Goal: Task Accomplishment & Management: Complete application form

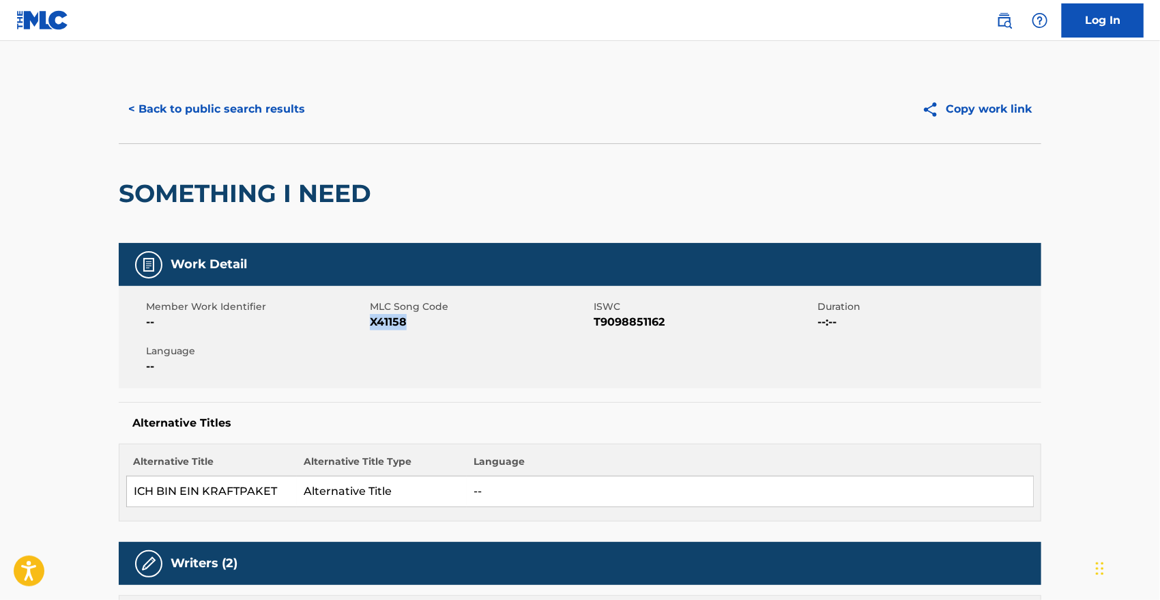
click at [254, 113] on button "< Back to public search results" at bounding box center [217, 109] width 196 height 34
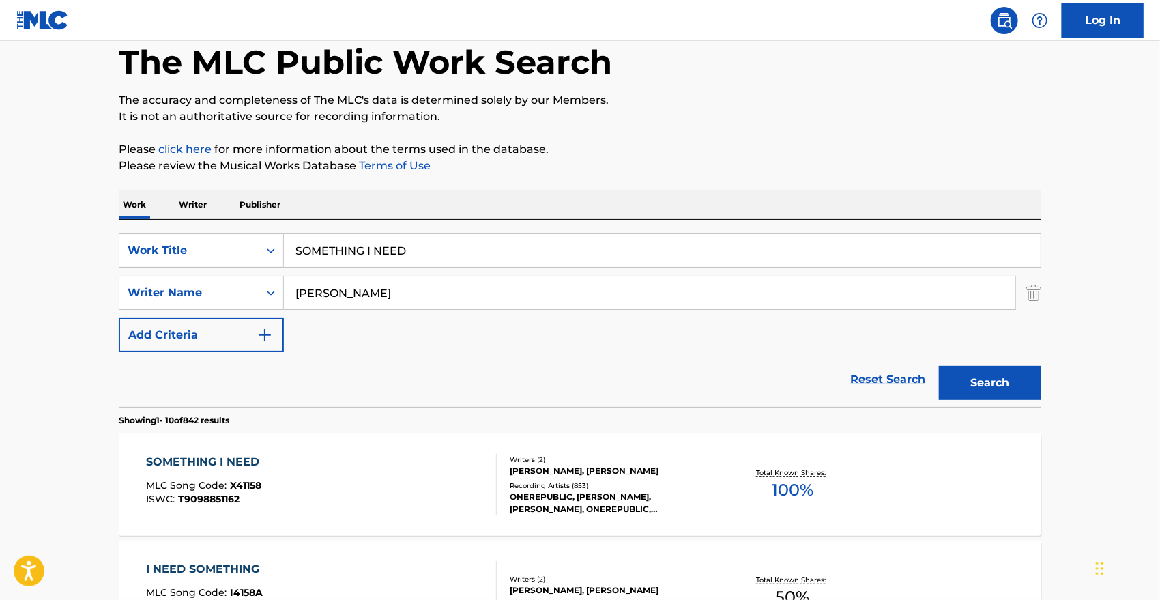
scroll to position [72, 0]
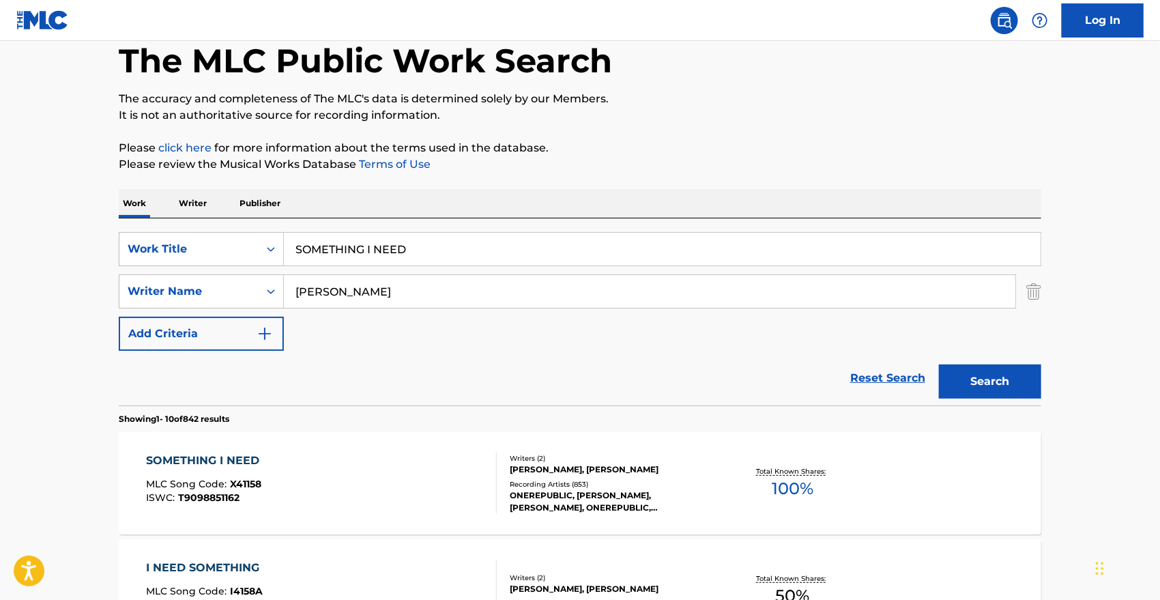
click at [348, 247] on input "SOMETHING I NEED" at bounding box center [662, 249] width 757 height 33
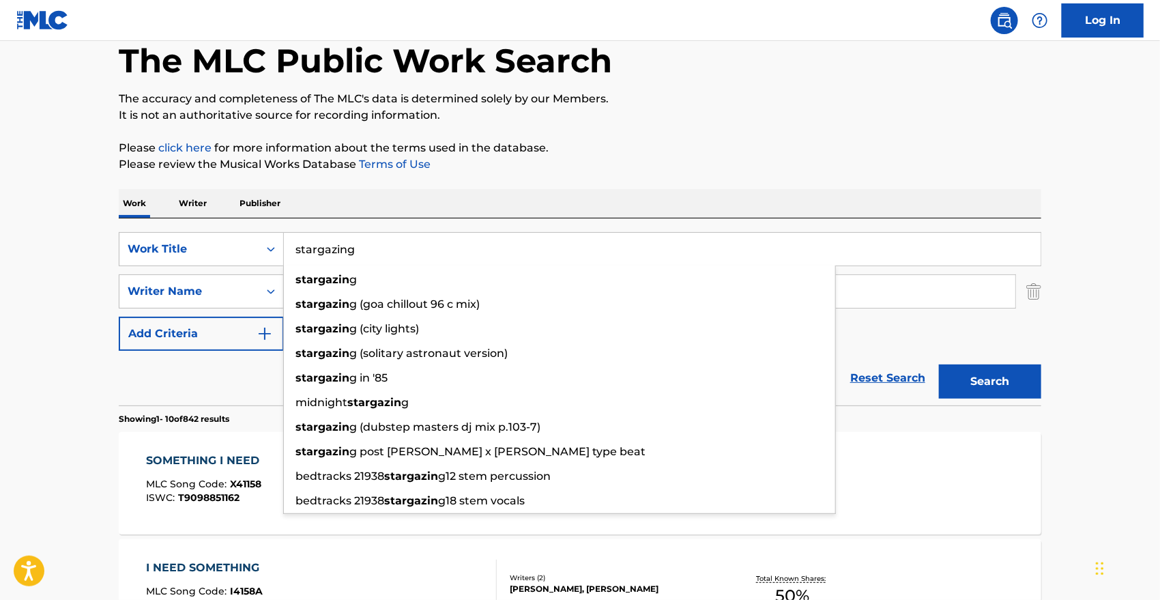
type input "stargazing"
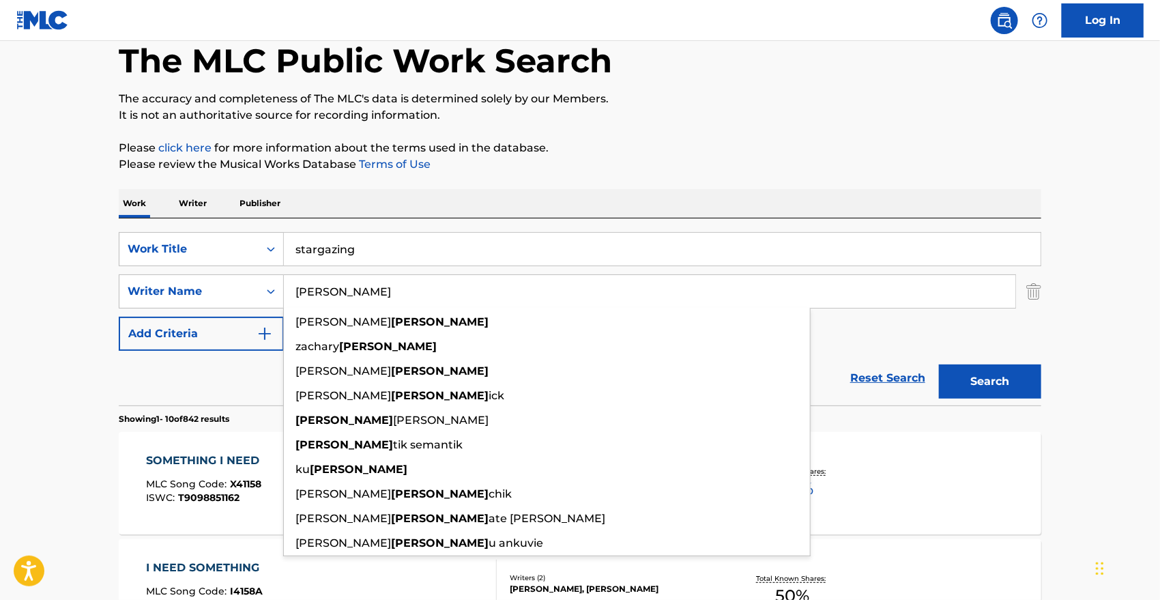
type input "[PERSON_NAME]"
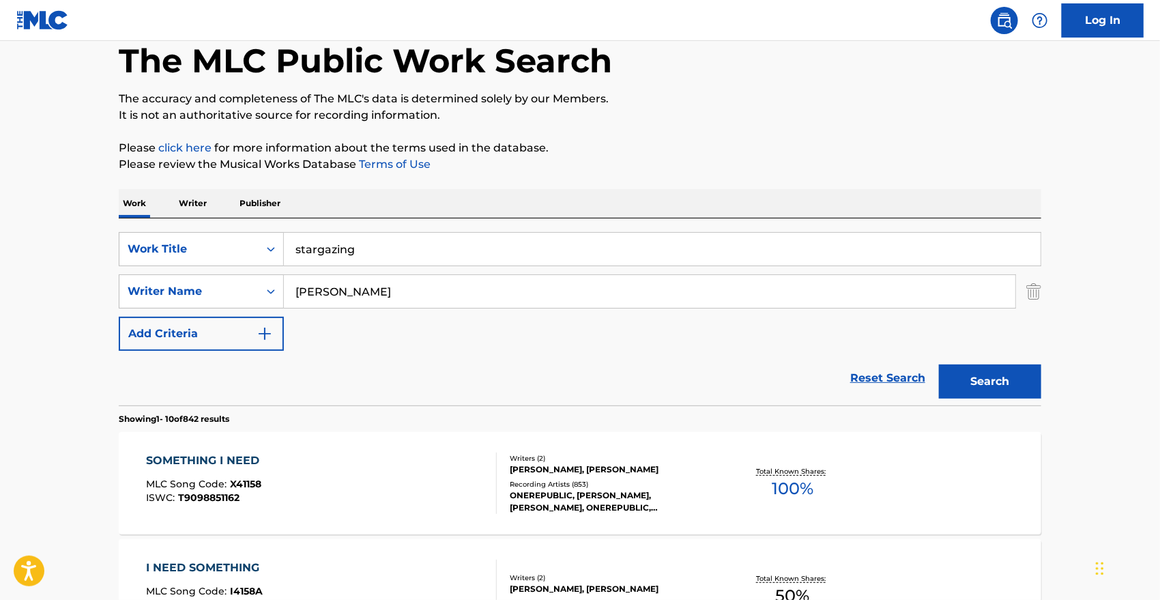
click at [998, 385] on button "Search" at bounding box center [990, 381] width 102 height 34
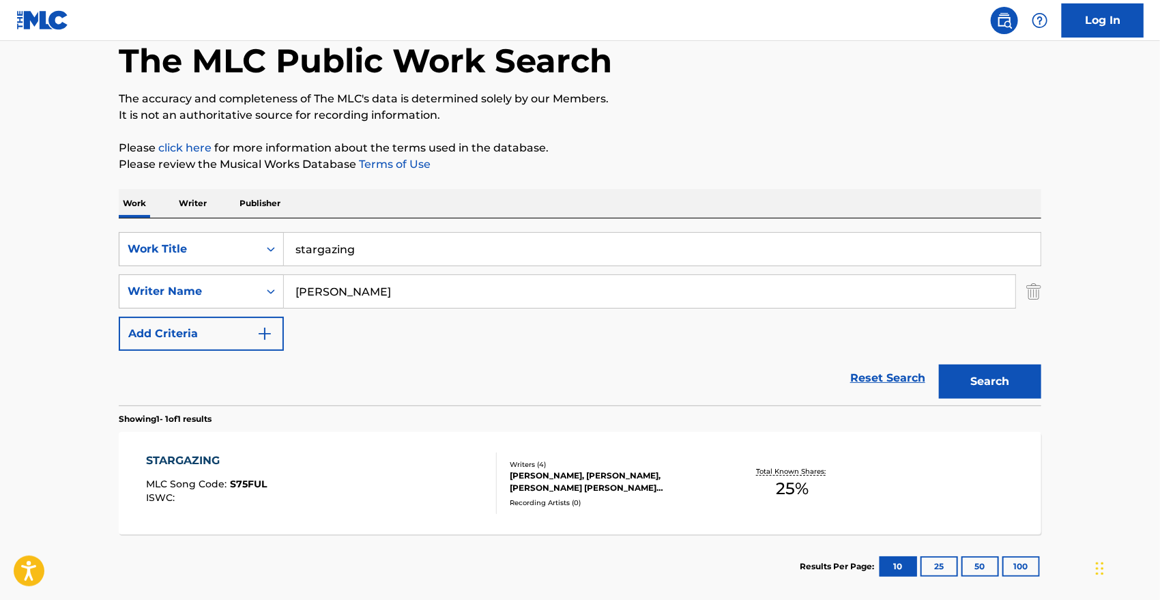
click at [428, 495] on div "STARGAZING MLC Song Code : S75FUL ISWC :" at bounding box center [322, 482] width 351 height 61
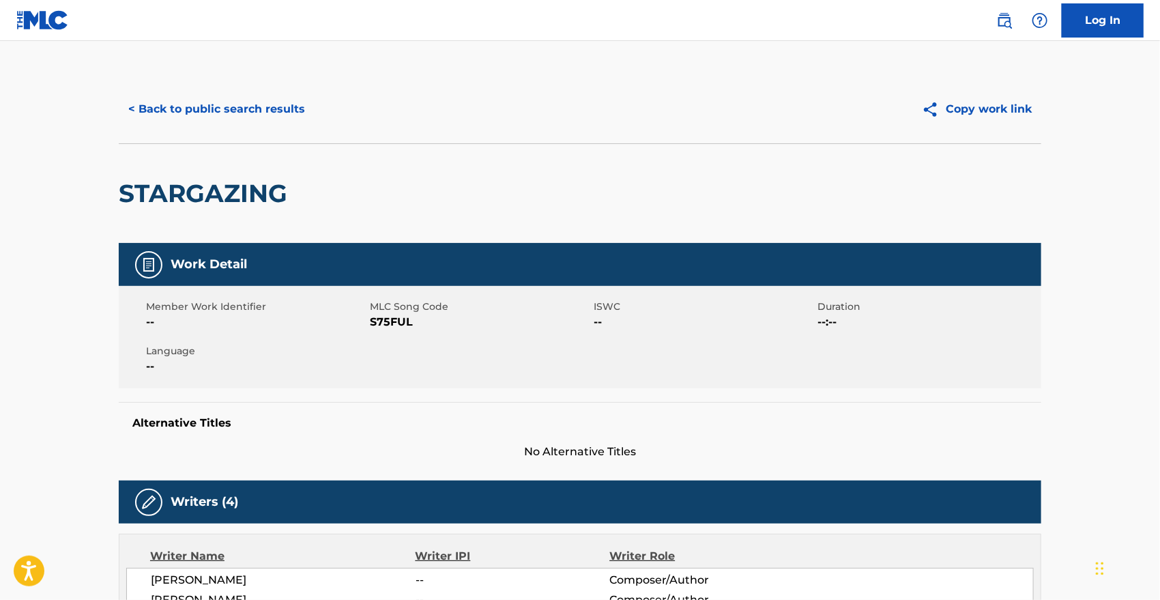
scroll to position [295, 0]
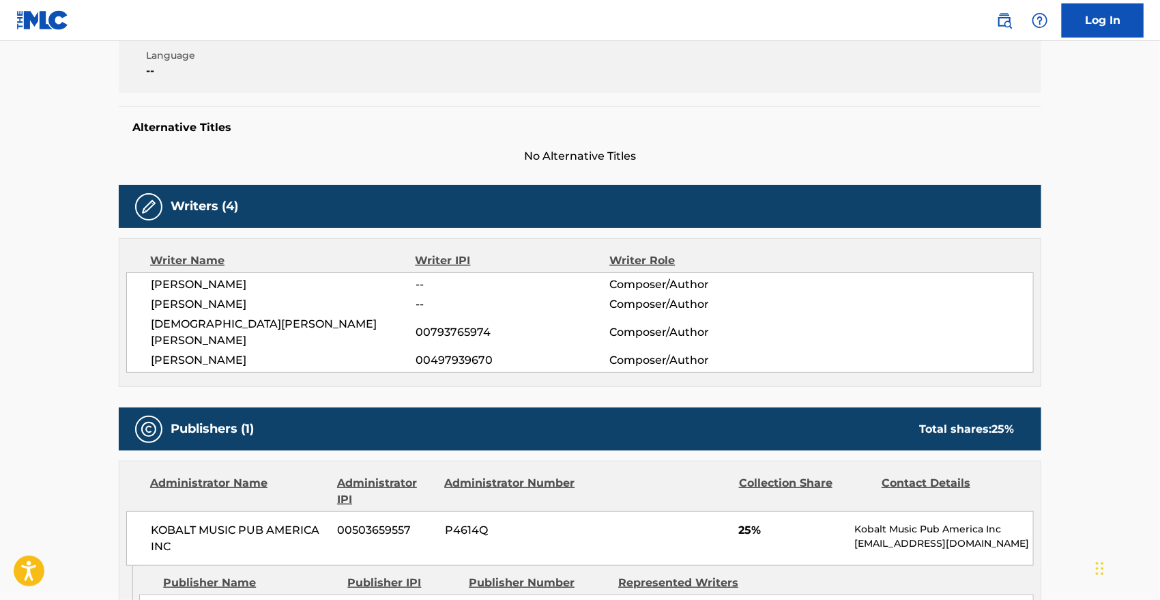
drag, startPoint x: 428, startPoint y: 495, endPoint x: 125, endPoint y: 414, distance: 313.7
click at [125, 414] on div "Publishers (1) Total shares: 25 %" at bounding box center [580, 428] width 923 height 43
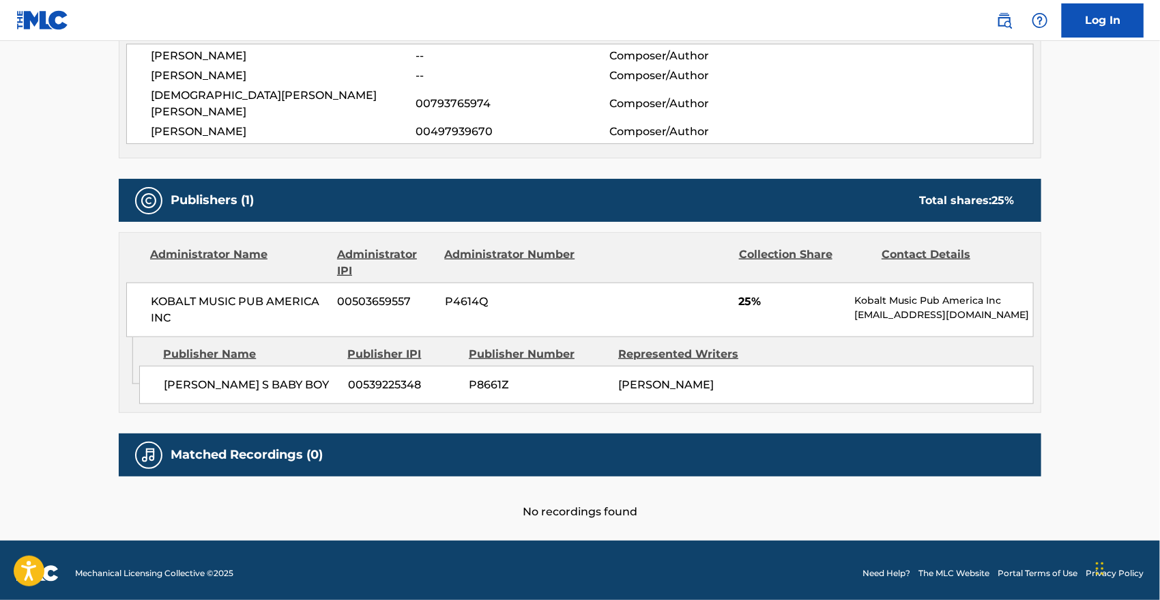
scroll to position [0, 0]
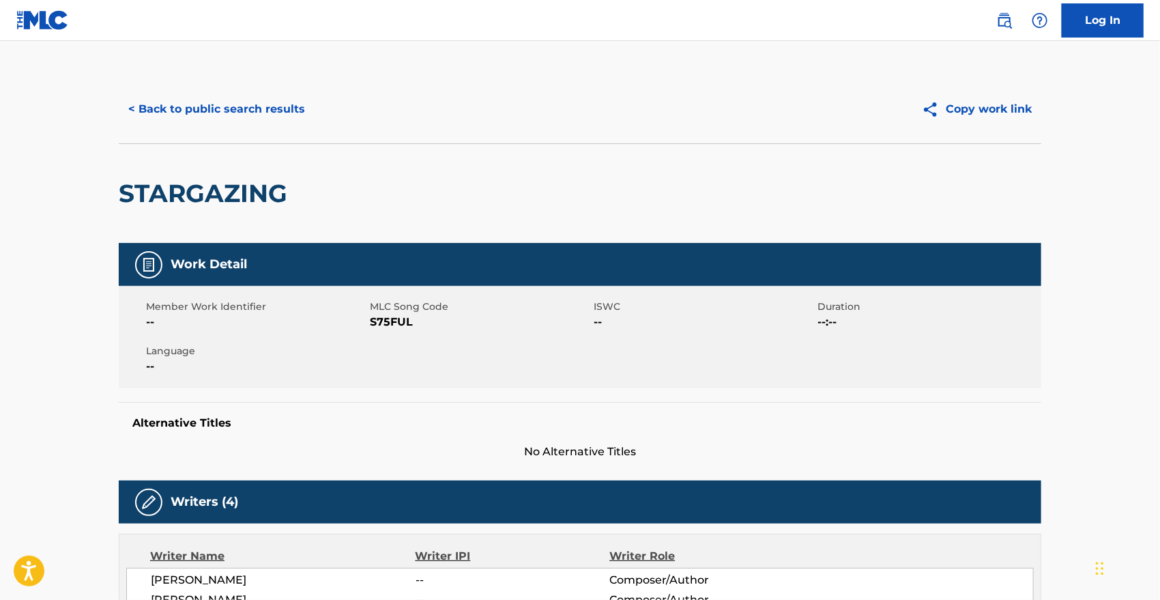
click at [203, 102] on button "< Back to public search results" at bounding box center [217, 109] width 196 height 34
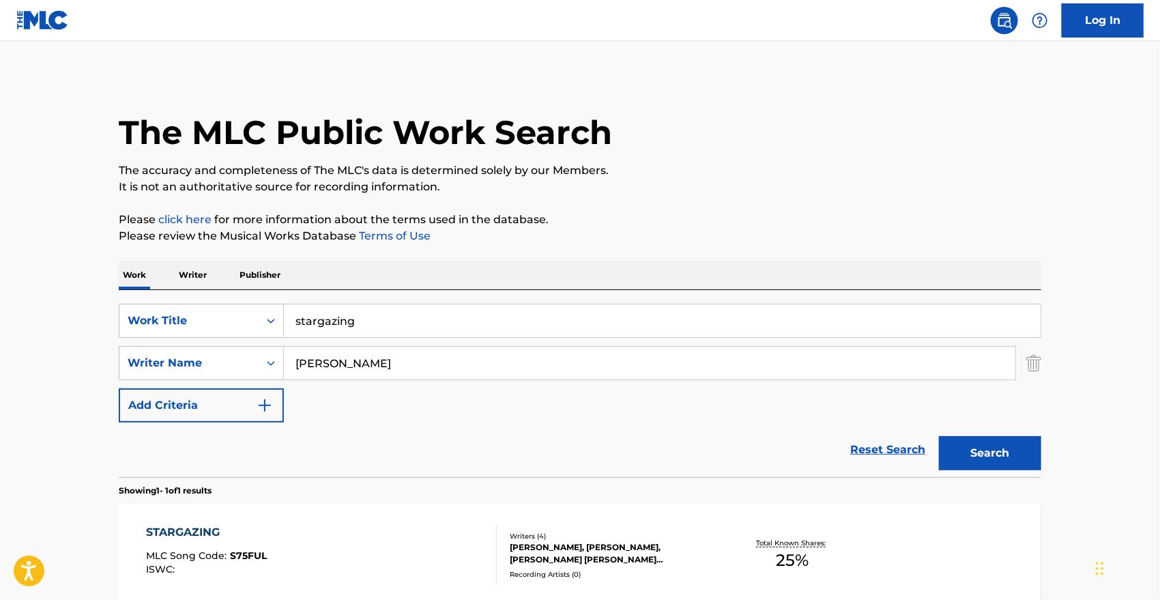
scroll to position [65, 0]
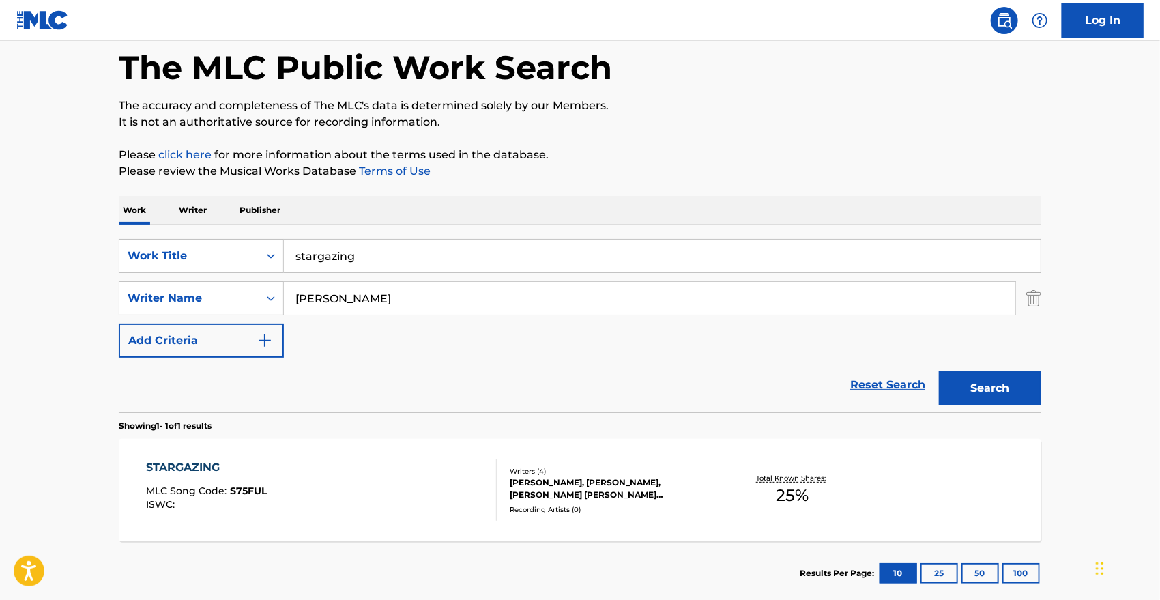
click at [369, 261] on input "stargazing" at bounding box center [662, 256] width 757 height 33
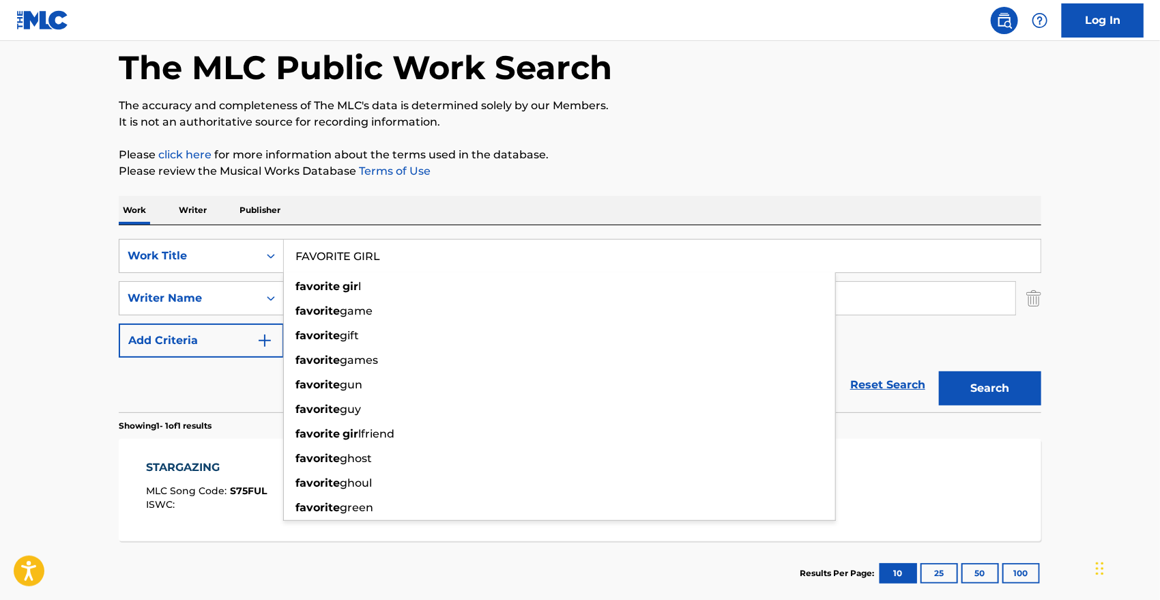
type input "FAVORITE GIRL"
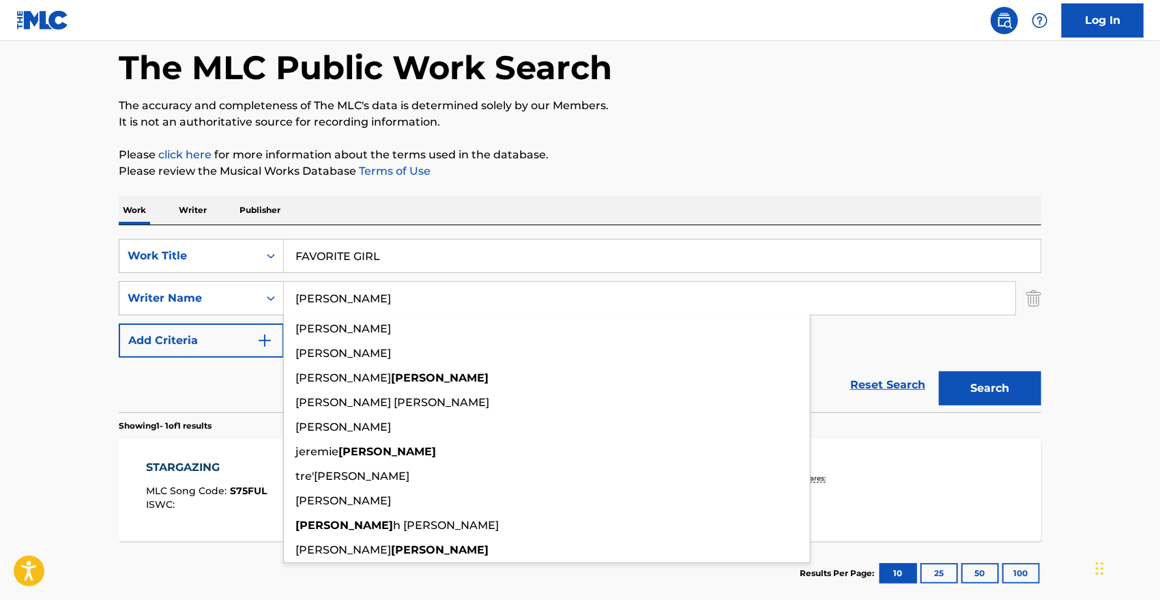
click at [939, 371] on button "Search" at bounding box center [990, 388] width 102 height 34
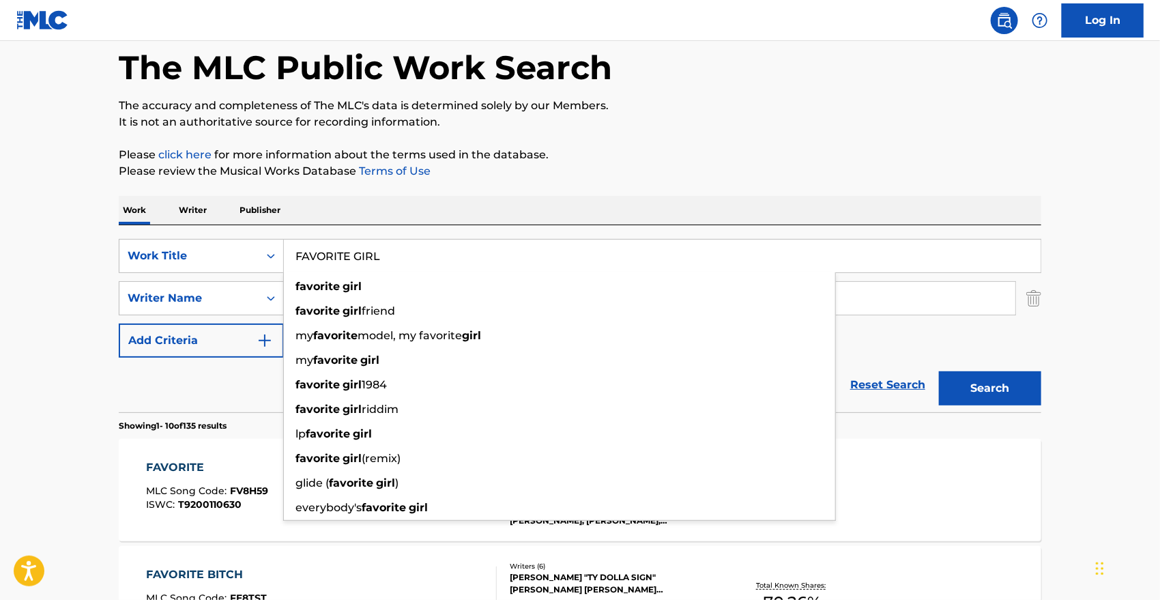
click at [369, 261] on input "FAVORITE GIRL" at bounding box center [662, 256] width 757 height 33
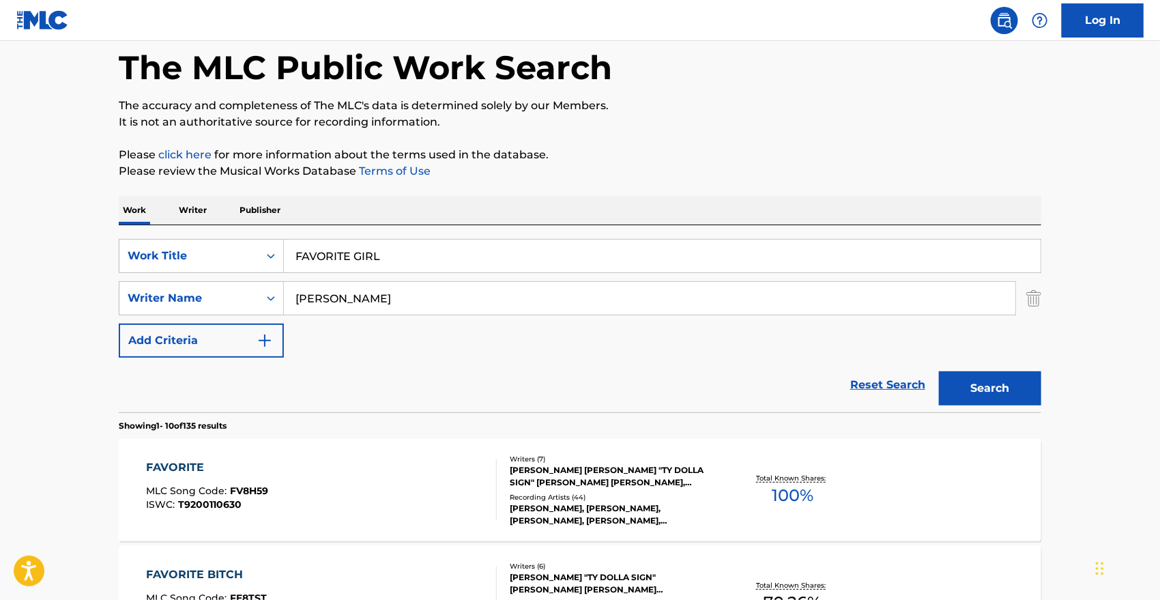
click at [229, 385] on div "Reset Search Search" at bounding box center [580, 385] width 923 height 55
click at [426, 285] on input "GRIFFIN" at bounding box center [650, 298] width 732 height 33
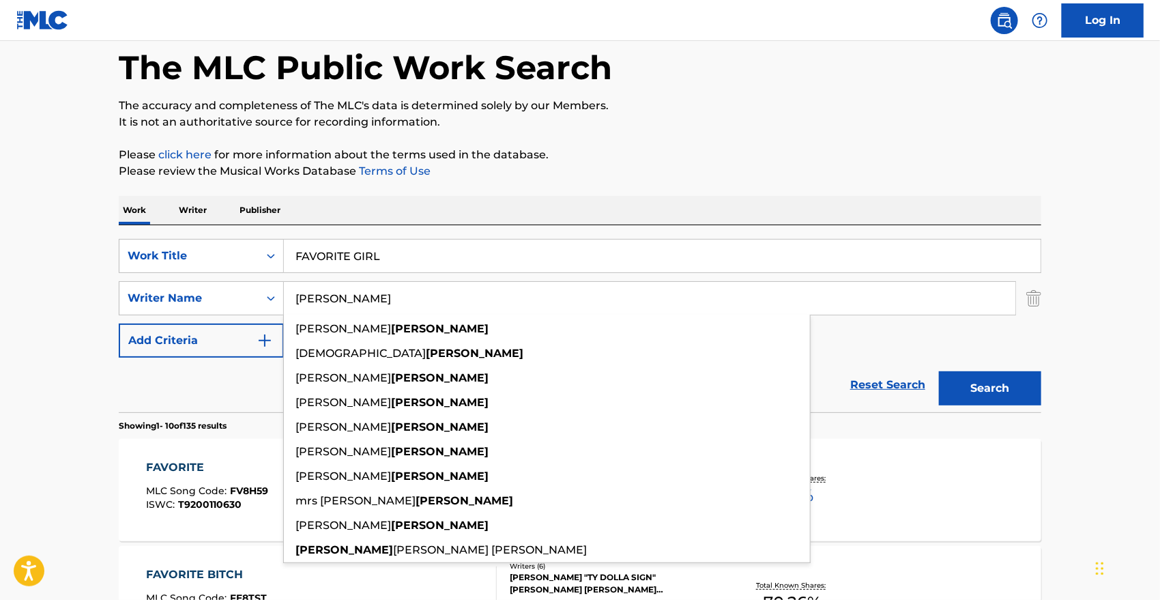
type input "YANCEY"
click at [939, 371] on button "Search" at bounding box center [990, 388] width 102 height 34
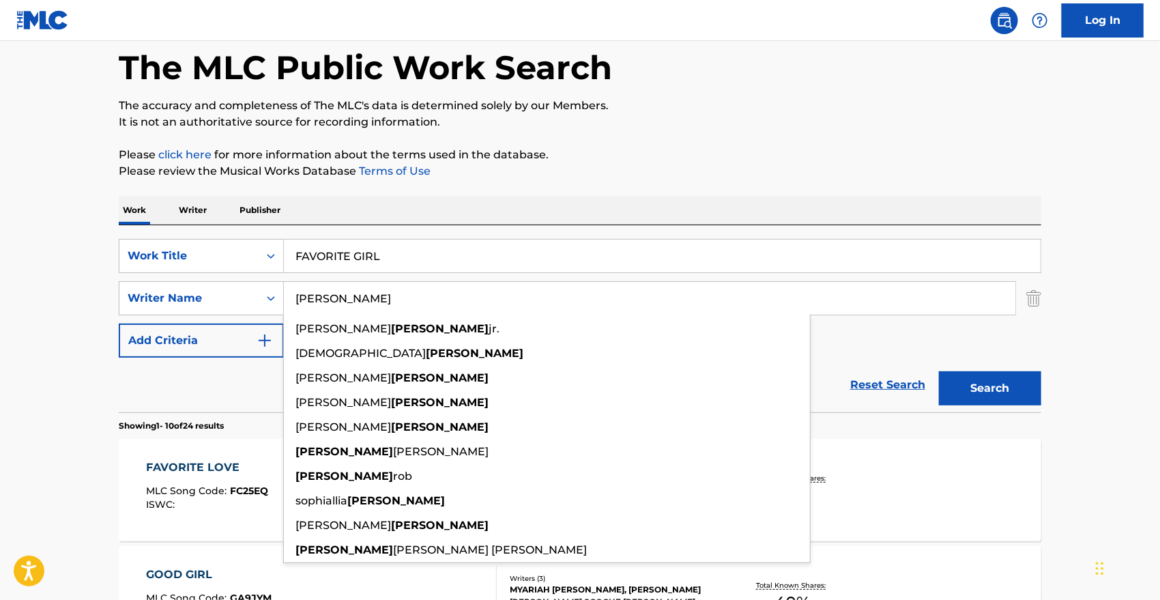
click at [454, 271] on input "FAVORITE GIRL" at bounding box center [662, 256] width 757 height 33
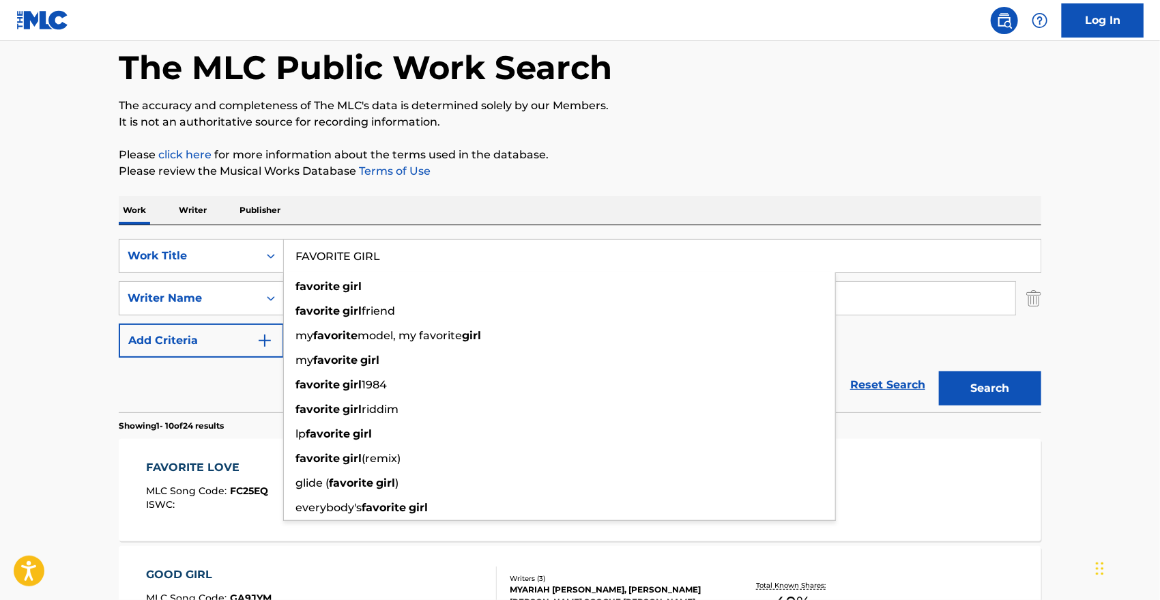
click at [454, 271] on input "FAVORITE GIRL" at bounding box center [662, 256] width 757 height 33
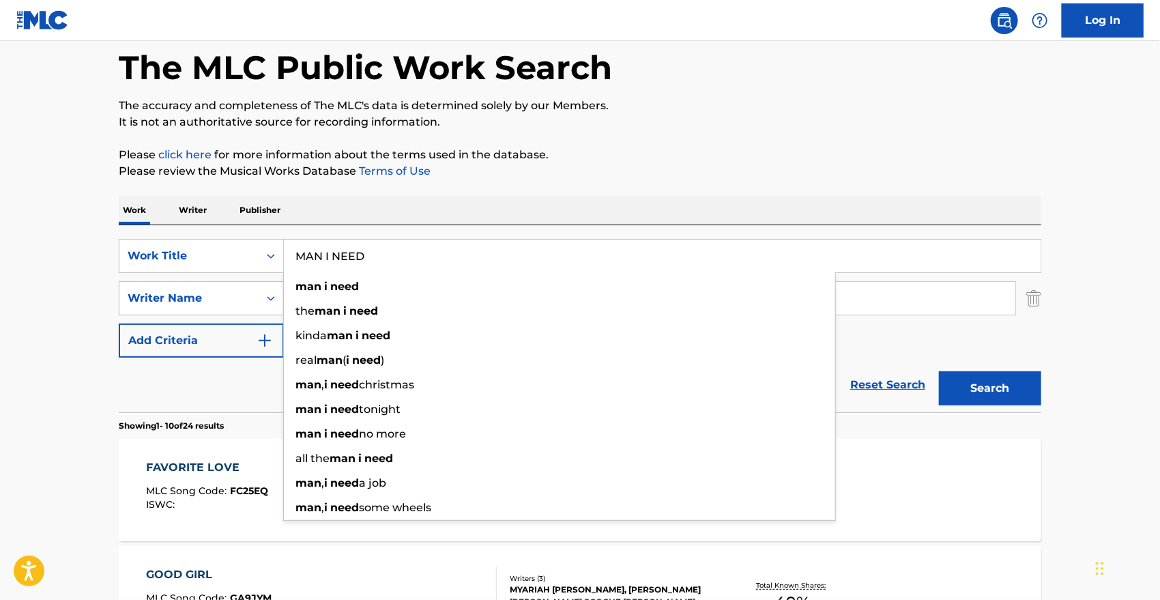
type input "MAN I NEED"
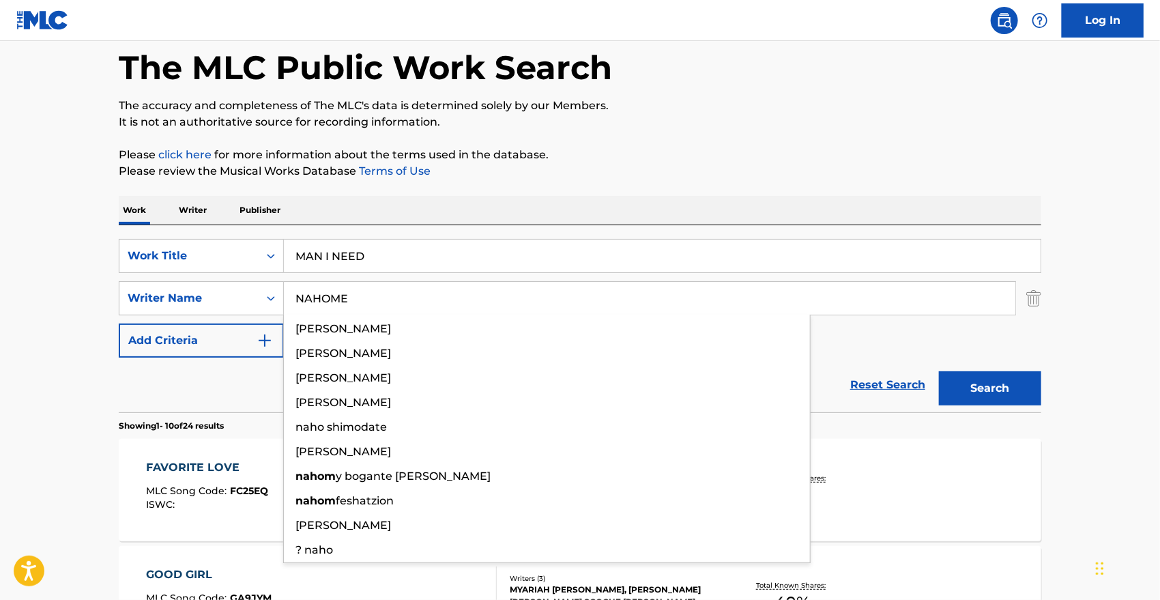
type input "NAHOME"
click at [939, 371] on button "Search" at bounding box center [990, 388] width 102 height 34
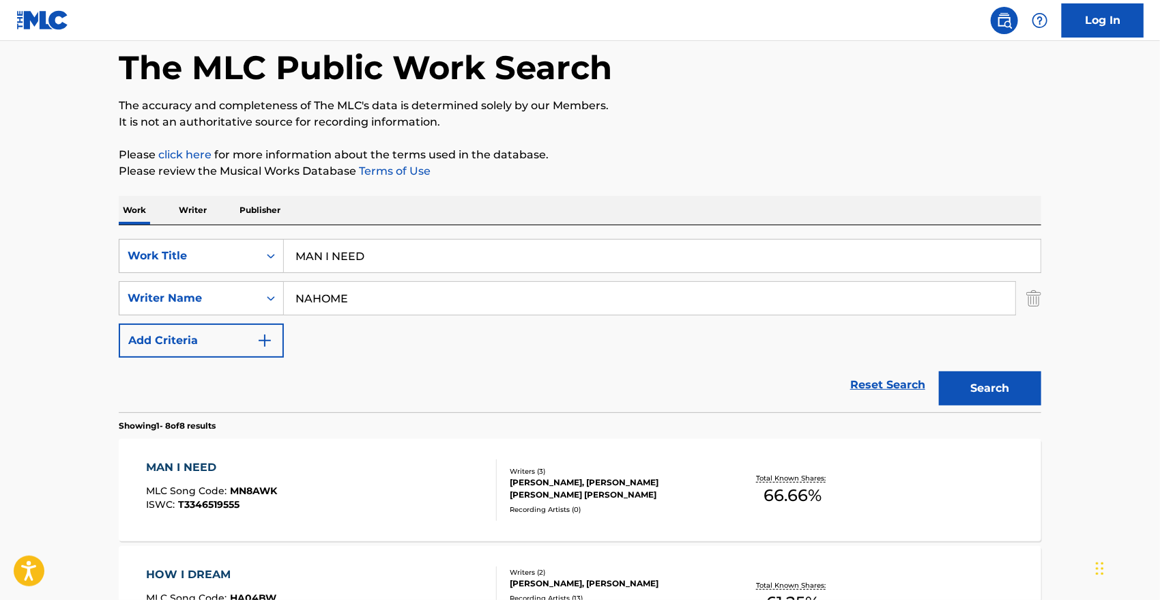
click at [185, 467] on div "MAN I NEED" at bounding box center [212, 467] width 131 height 16
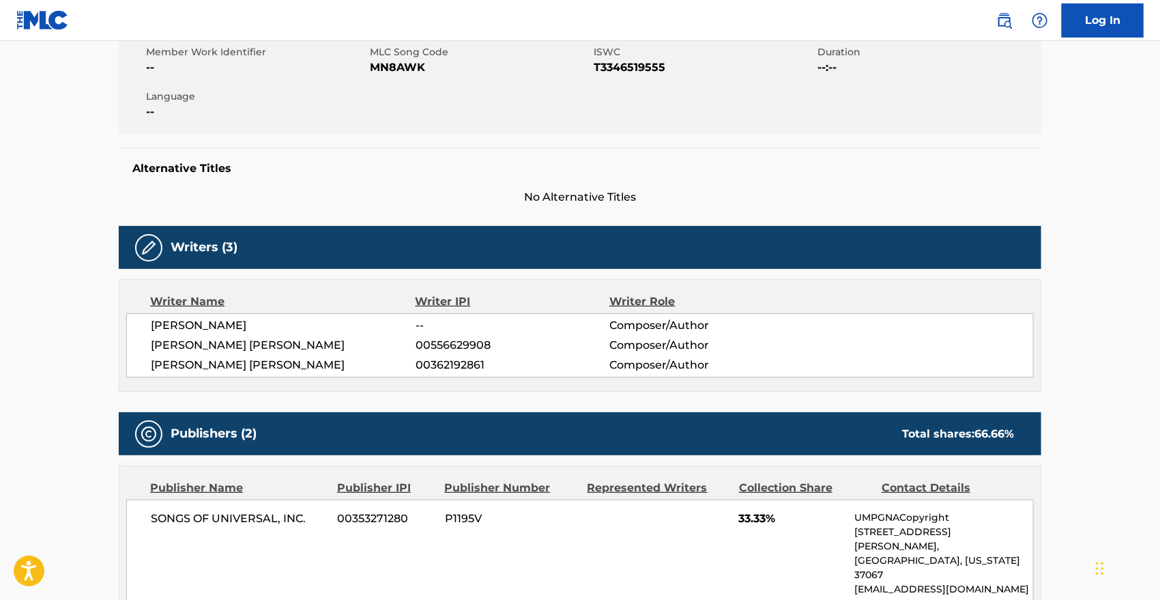
scroll to position [515, 0]
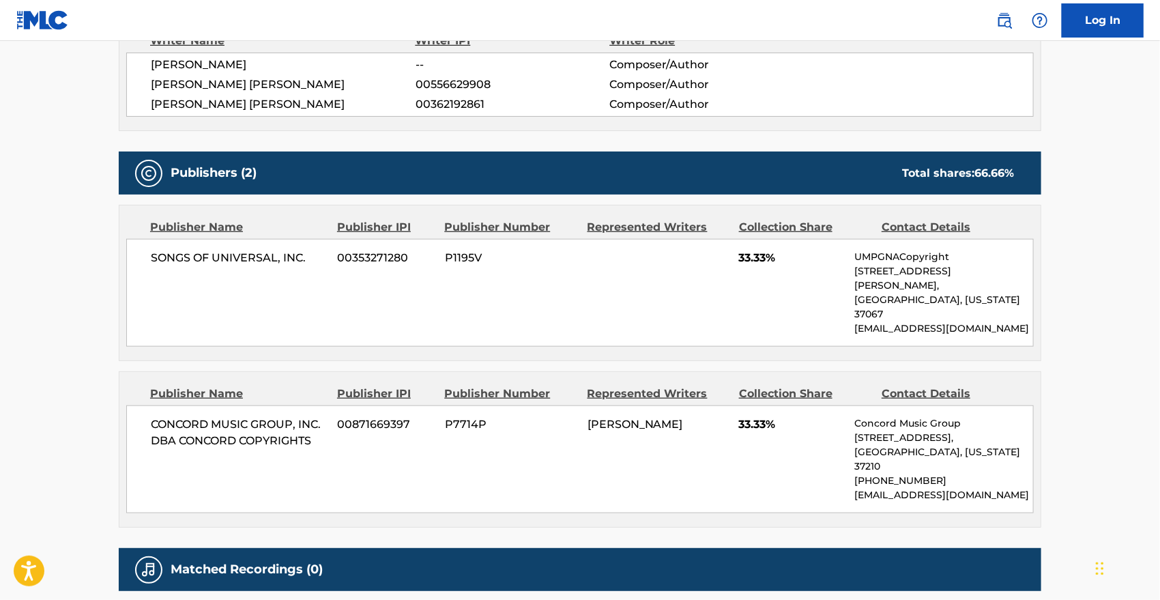
click at [596, 326] on div "Publisher Name Publisher IPI Publisher Number Represented Writers Collection Sh…" at bounding box center [579, 282] width 921 height 155
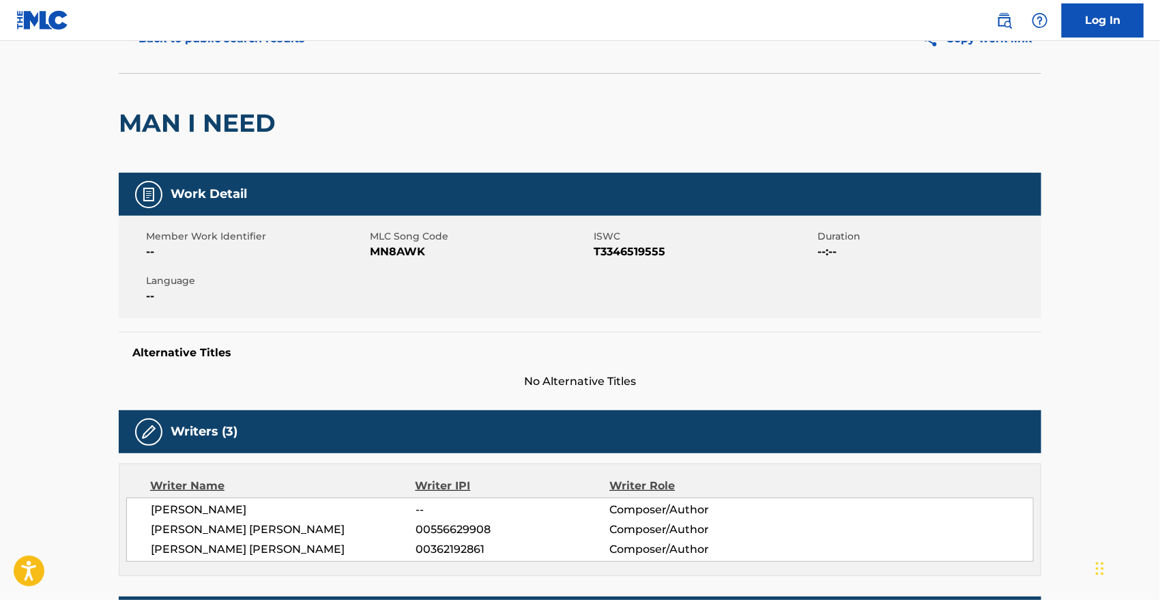
scroll to position [0, 0]
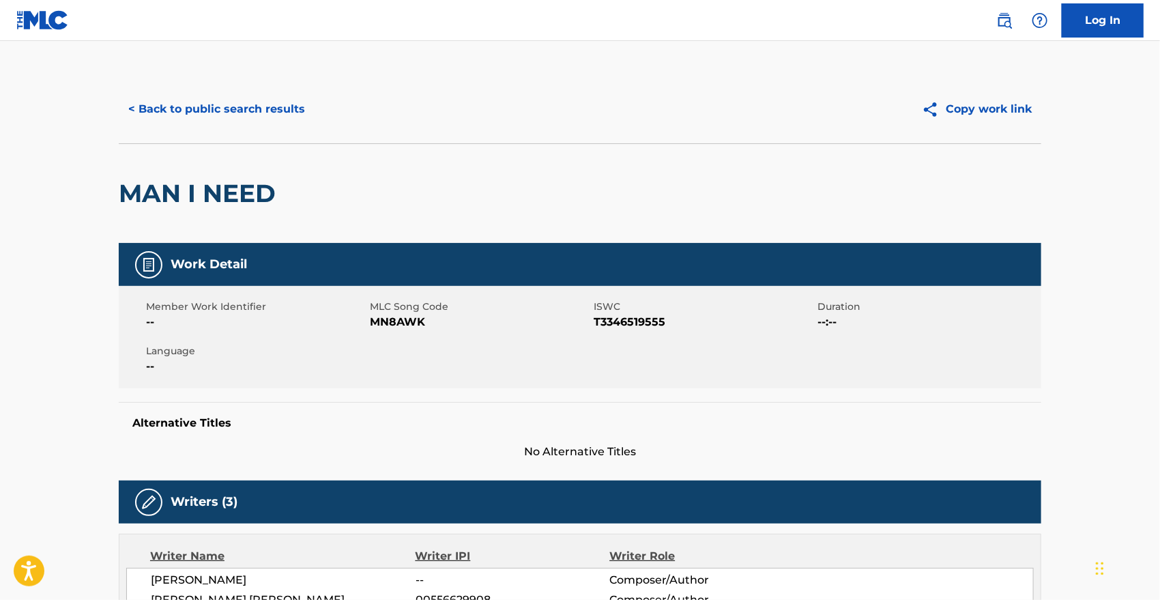
click at [390, 330] on div "Member Work Identifier -- MLC Song Code MN8AWK ISWC T3346519555 Duration --:-- …" at bounding box center [580, 337] width 923 height 102
click at [388, 328] on span "MN8AWK" at bounding box center [480, 322] width 220 height 16
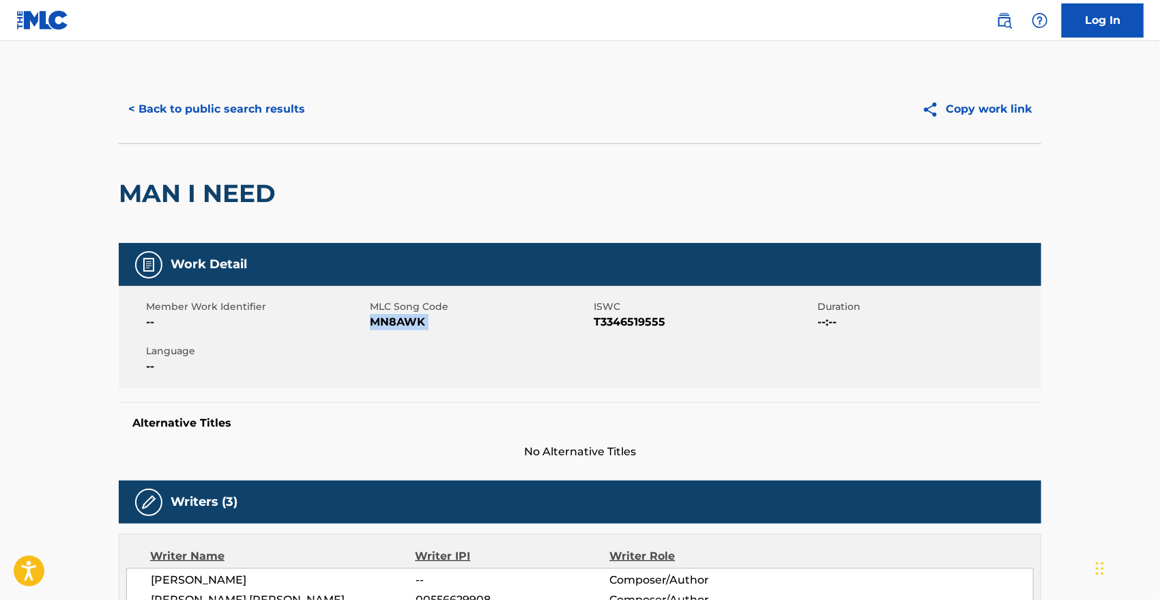
copy span "MN8AWK"
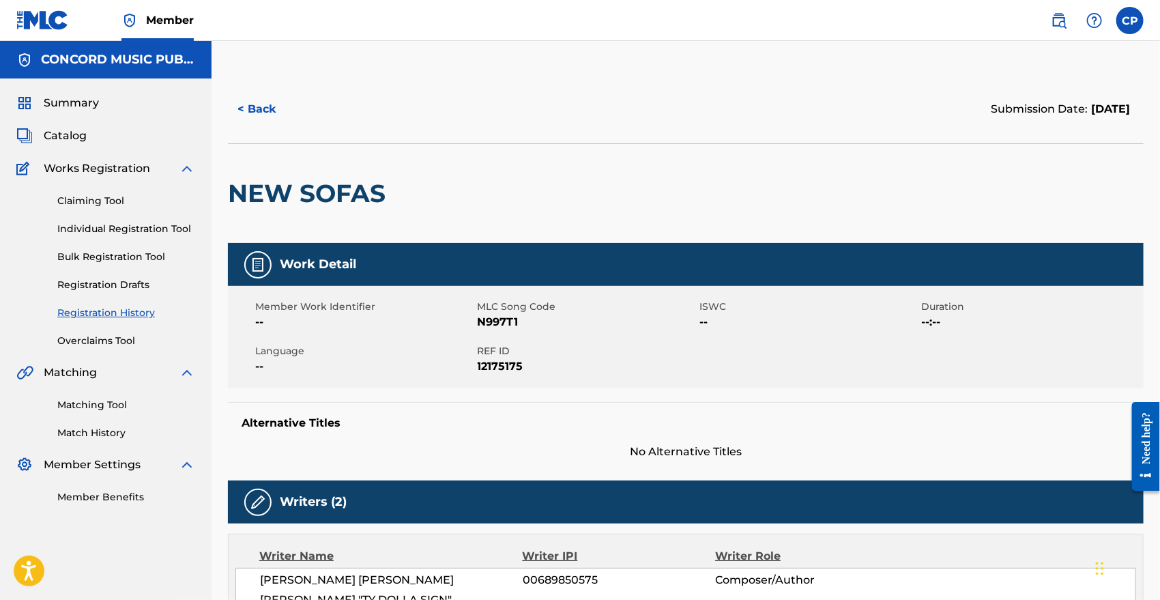
click at [252, 106] on button "< Back" at bounding box center [269, 109] width 82 height 34
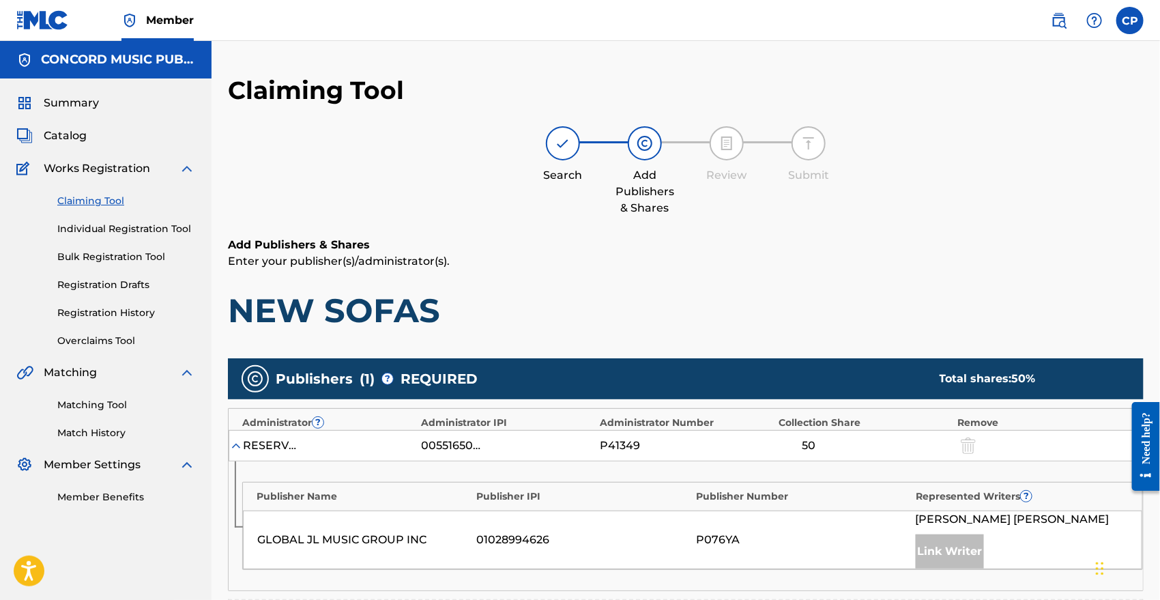
click at [85, 225] on link "Individual Registration Tool" at bounding box center [126, 229] width 138 height 14
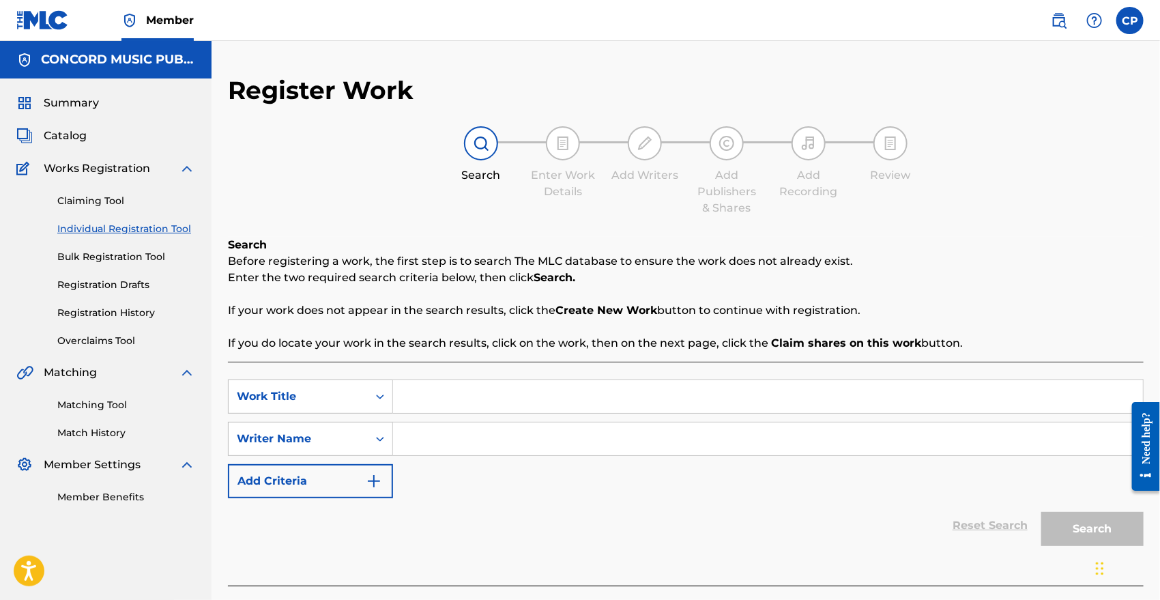
click at [77, 203] on link "Claiming Tool" at bounding box center [126, 201] width 138 height 14
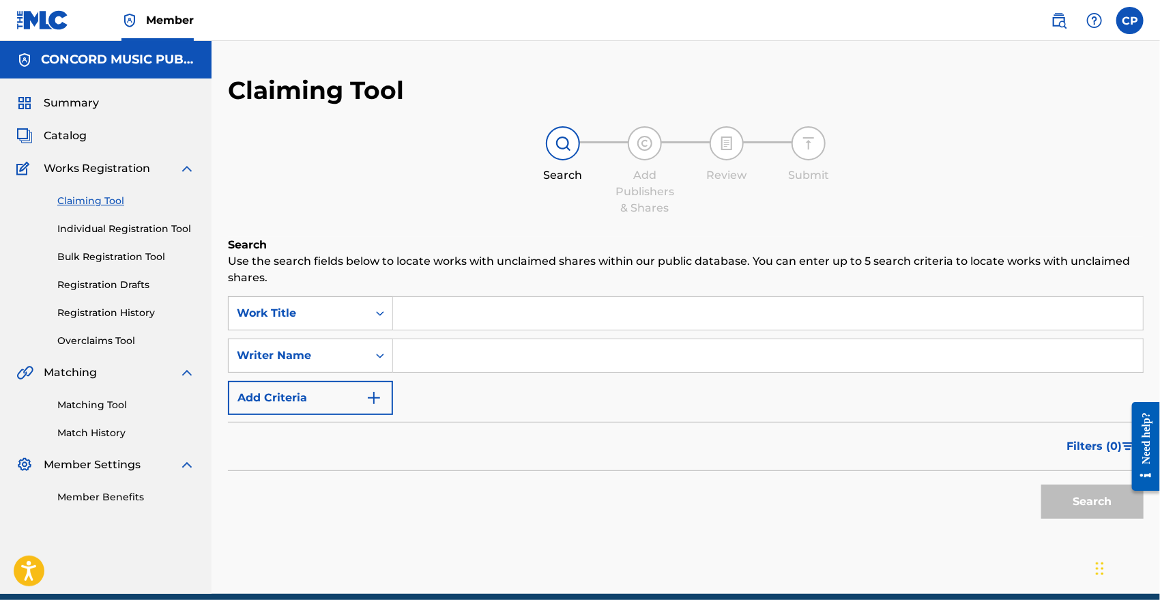
click at [465, 334] on div "SearchWithCriteriadcee3f8b-e17f-48eb-9c5f-5acee2df422e Work Title SearchWithCri…" at bounding box center [686, 355] width 916 height 119
click at [435, 310] on input "Search Form" at bounding box center [768, 313] width 750 height 33
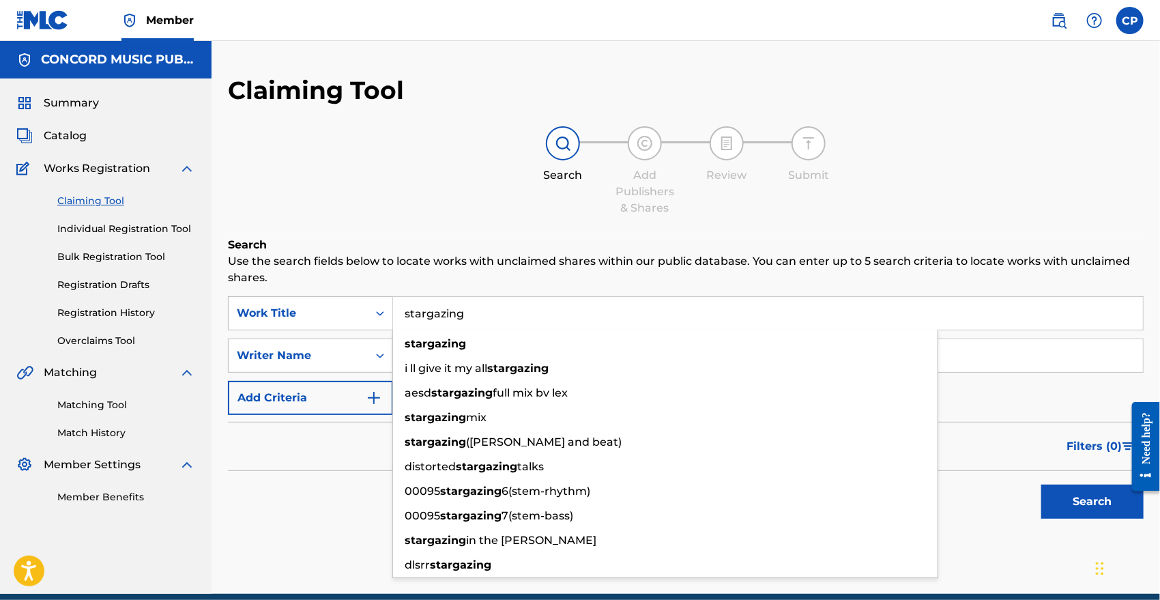
type input "stargazing"
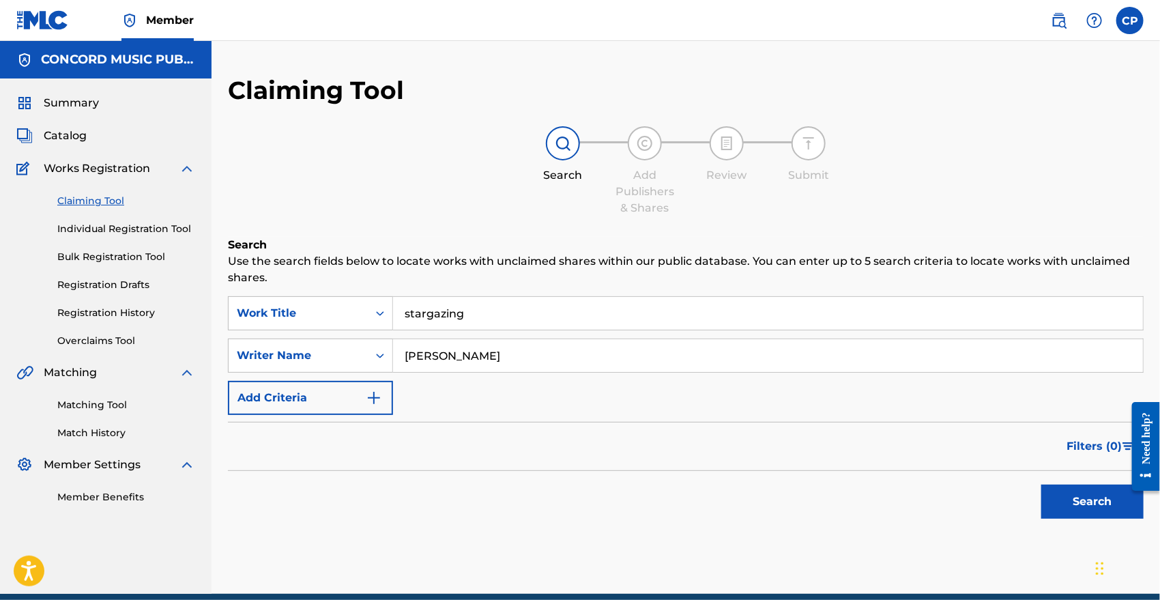
type input "[PERSON_NAME]"
click at [1041, 485] on button "Search" at bounding box center [1092, 502] width 102 height 34
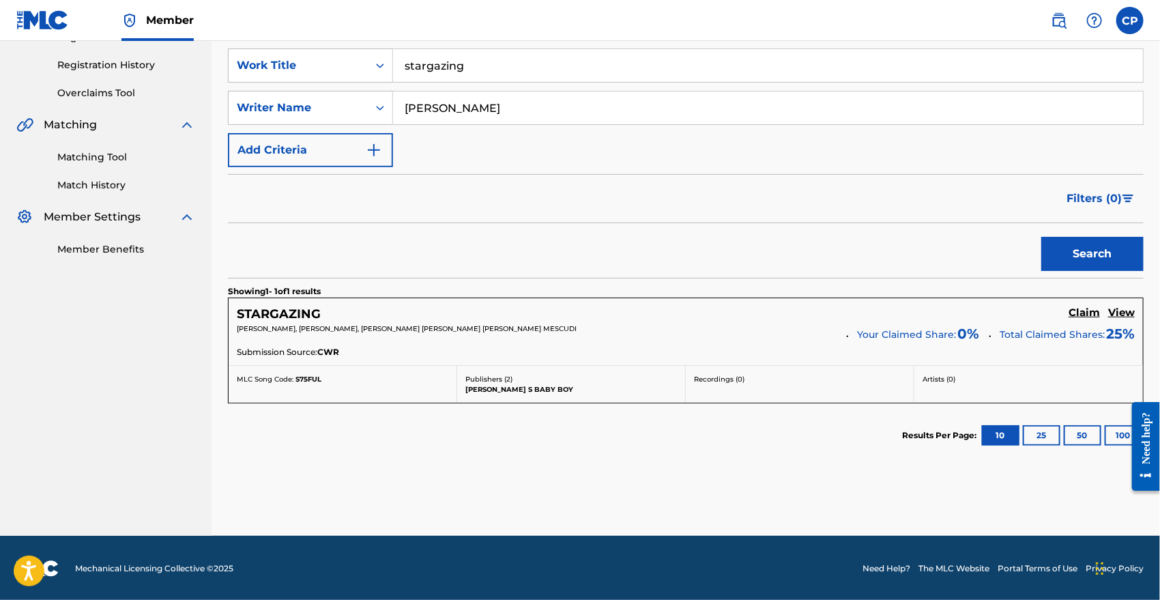
scroll to position [247, 0]
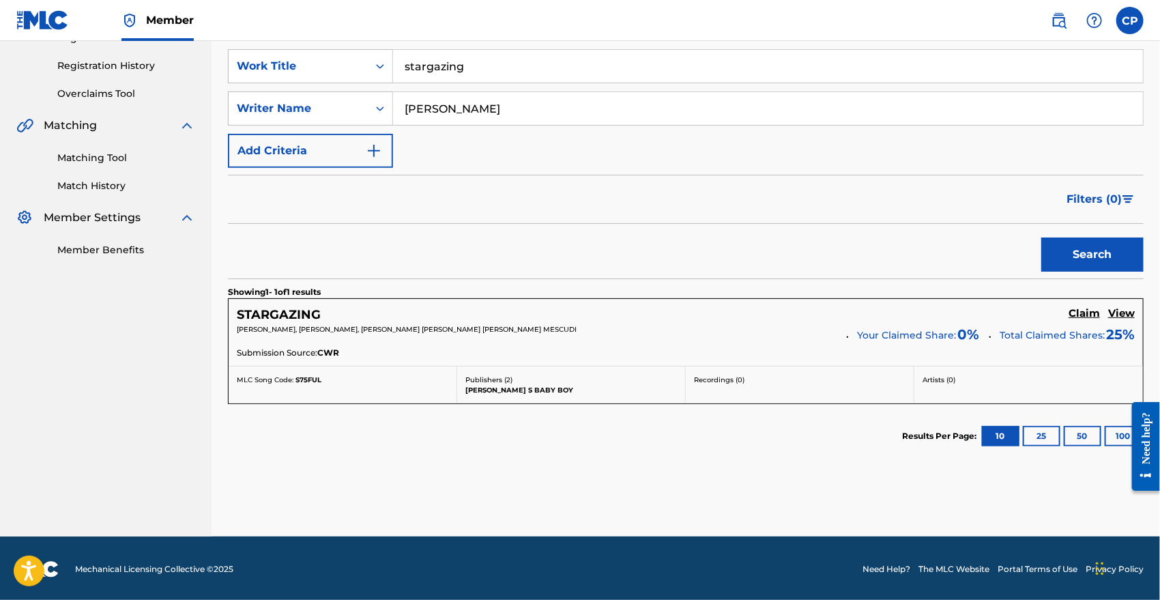
click at [283, 313] on h5 "STARGAZING" at bounding box center [279, 315] width 84 height 16
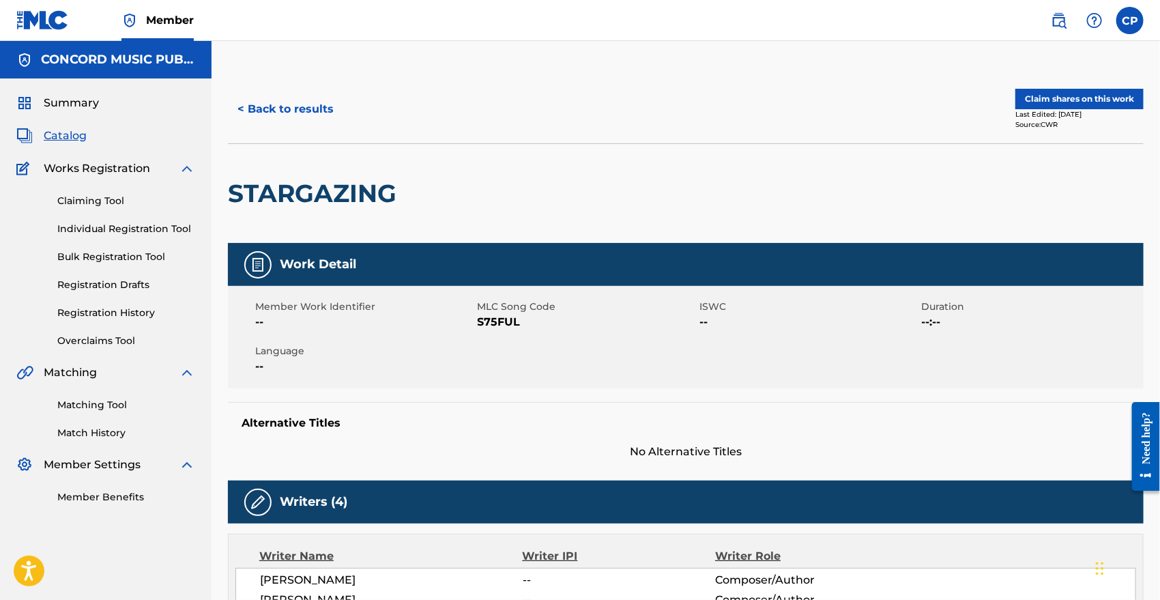
click at [1070, 104] on button "Claim shares on this work" at bounding box center [1079, 99] width 128 height 20
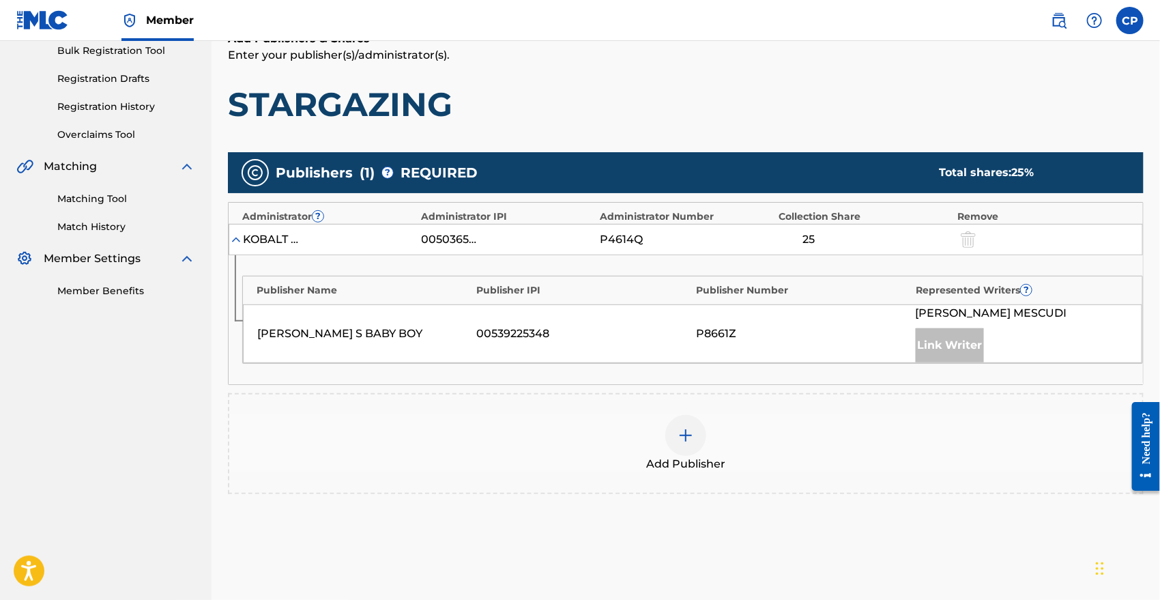
scroll to position [205, 0]
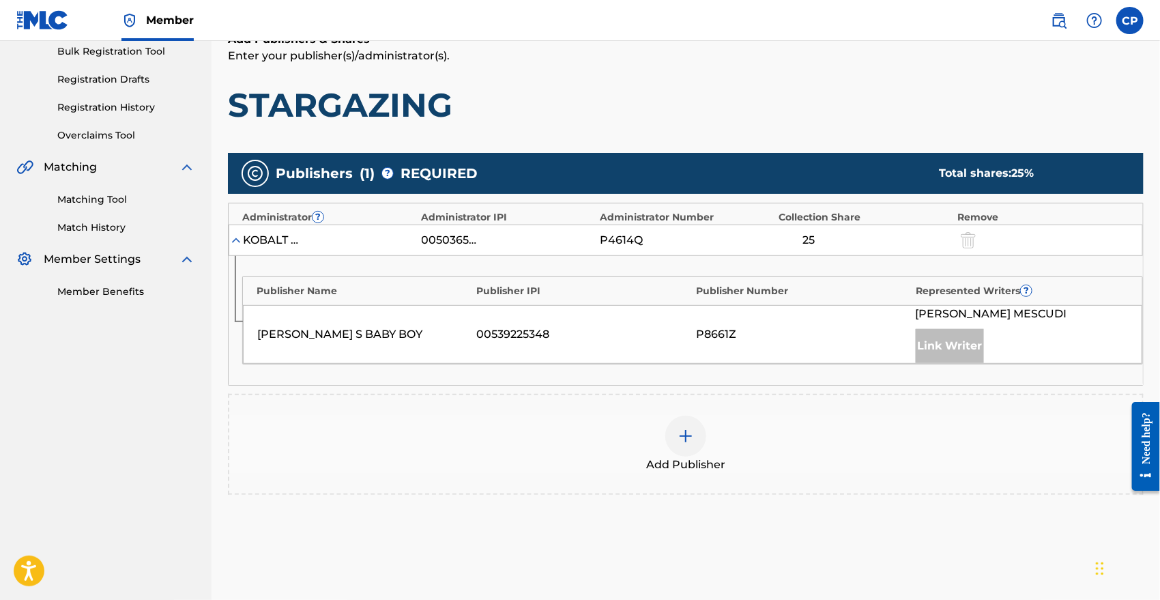
click at [719, 465] on span "Add Publisher" at bounding box center [685, 465] width 79 height 16
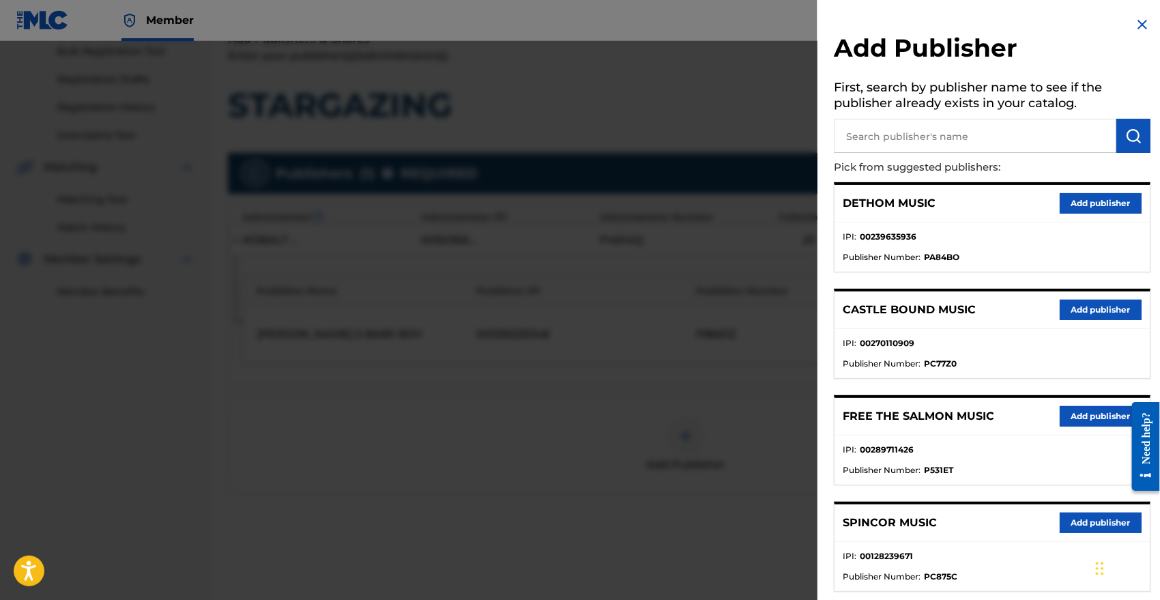
click at [872, 145] on input "text" at bounding box center [975, 136] width 283 height 34
type input "these are songs of pulse"
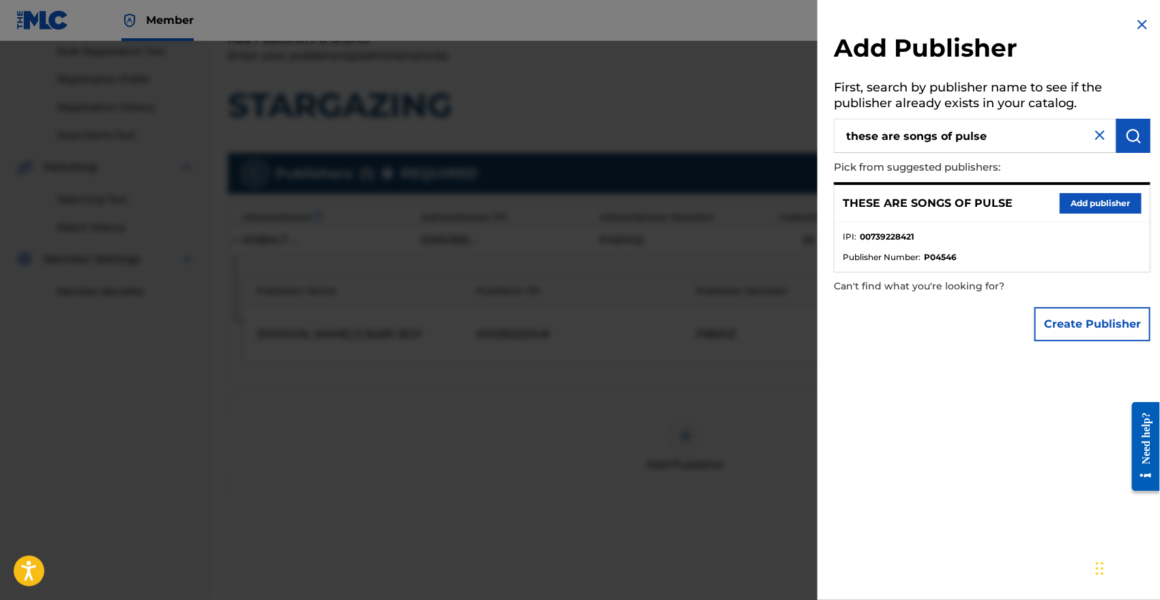
click at [1073, 193] on button "Add publisher" at bounding box center [1101, 203] width 82 height 20
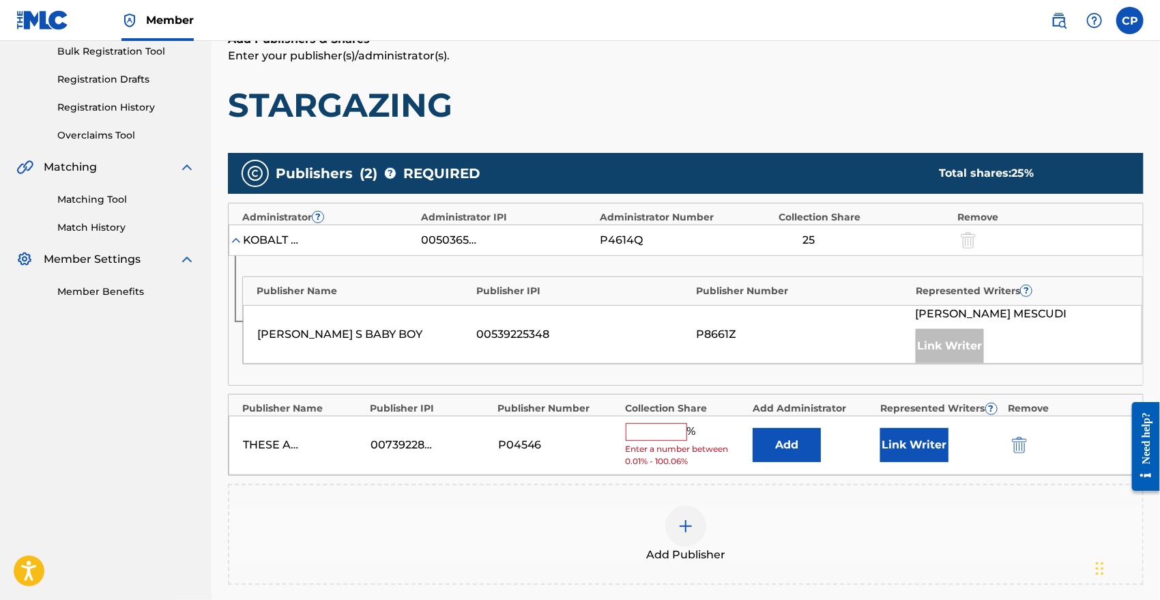
click at [783, 441] on button "Add" at bounding box center [787, 445] width 68 height 34
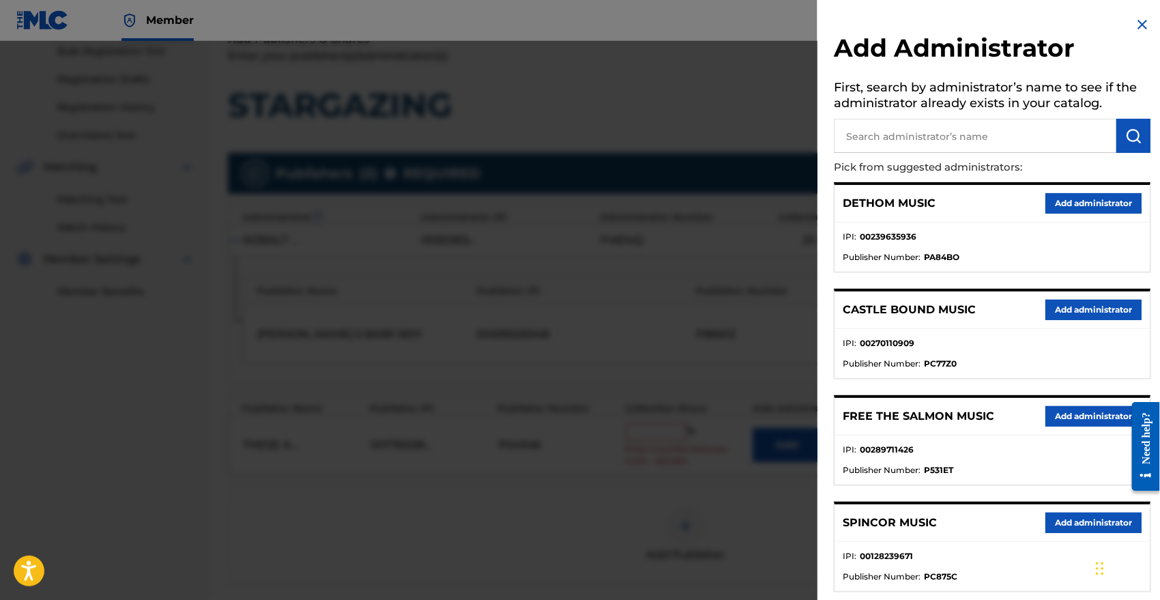
click at [912, 143] on input "text" at bounding box center [975, 136] width 283 height 34
type input "d"
type input "concord sounds"
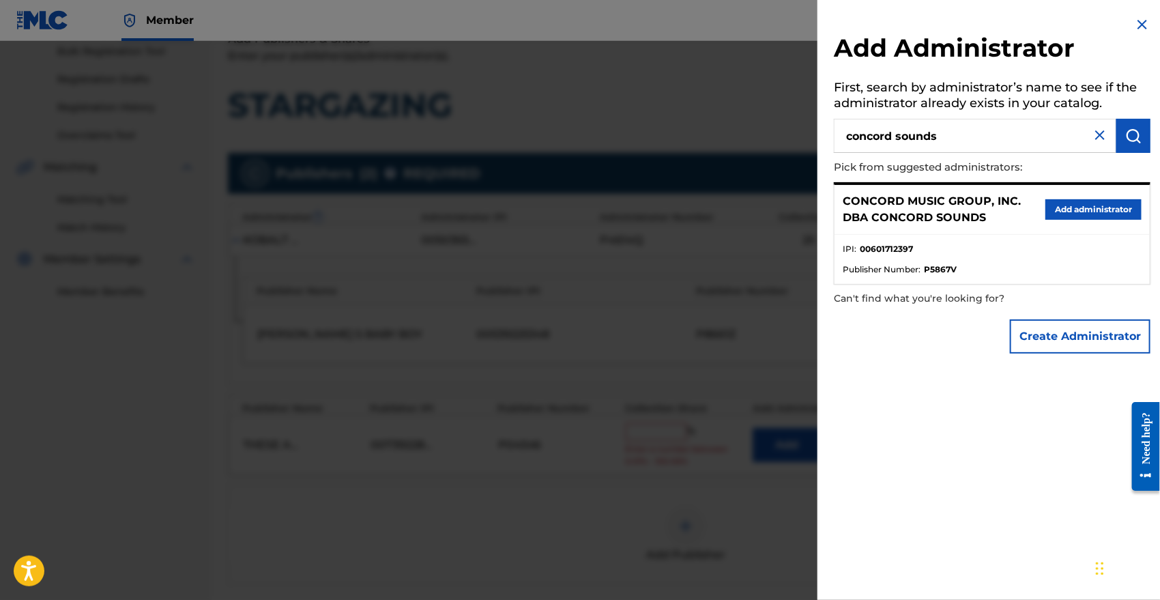
click at [1063, 214] on button "Add administrator" at bounding box center [1094, 209] width 96 height 20
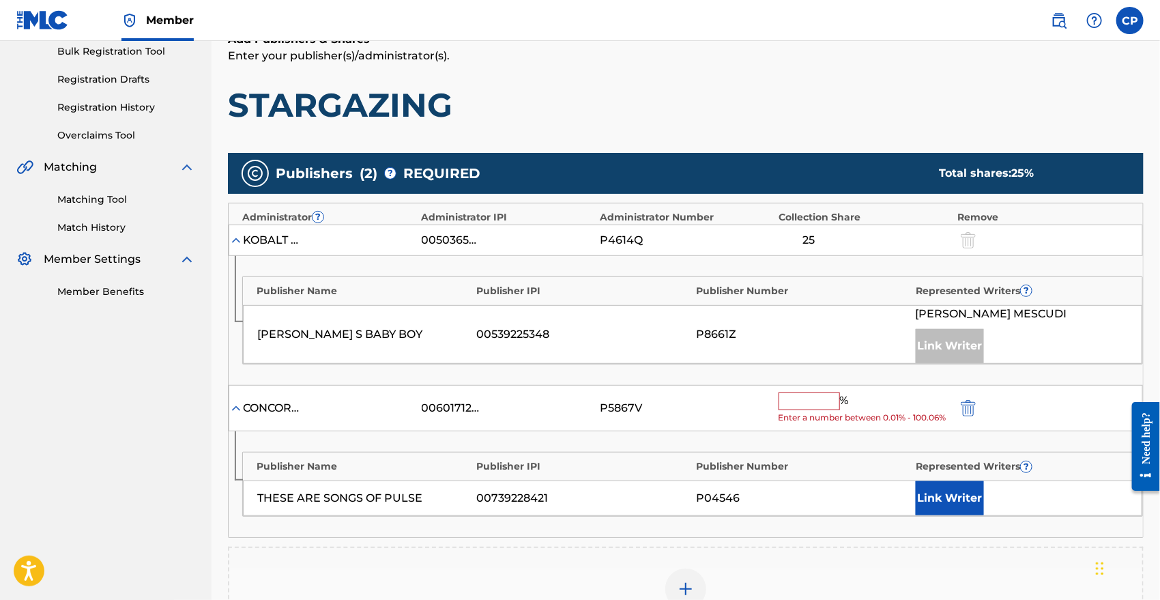
click at [814, 397] on input "text" at bounding box center [809, 401] width 61 height 18
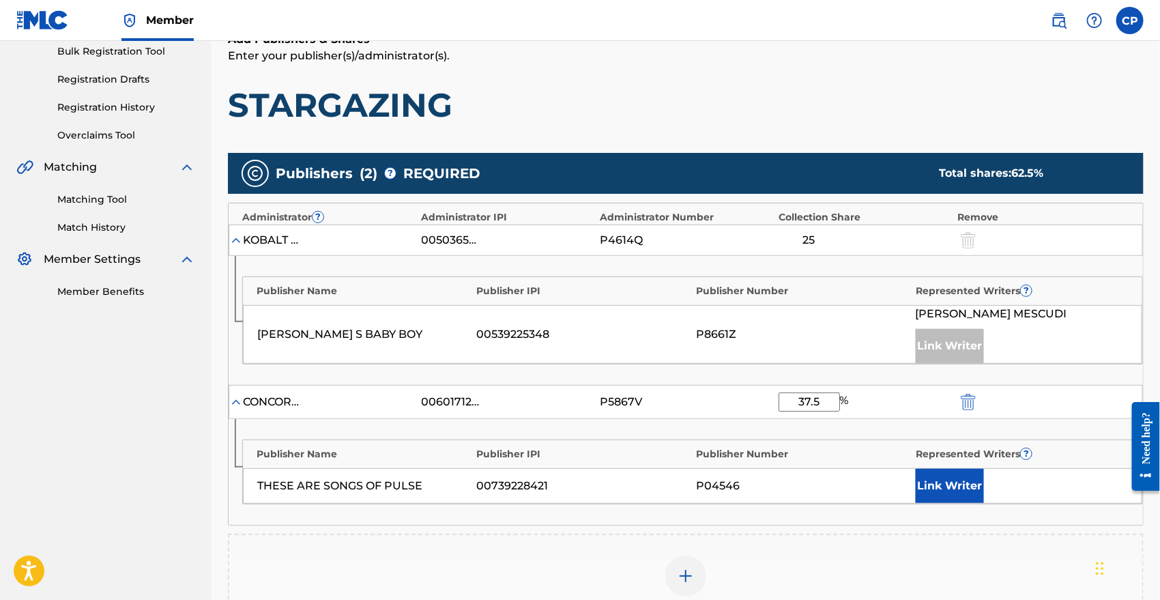
type input "37.5"
click at [955, 508] on div "Publisher Name Publisher IPI Publisher Number Represented Writers ? THESE ARE S…" at bounding box center [686, 472] width 914 height 106
click at [936, 478] on button "Link Writer" at bounding box center [950, 486] width 68 height 34
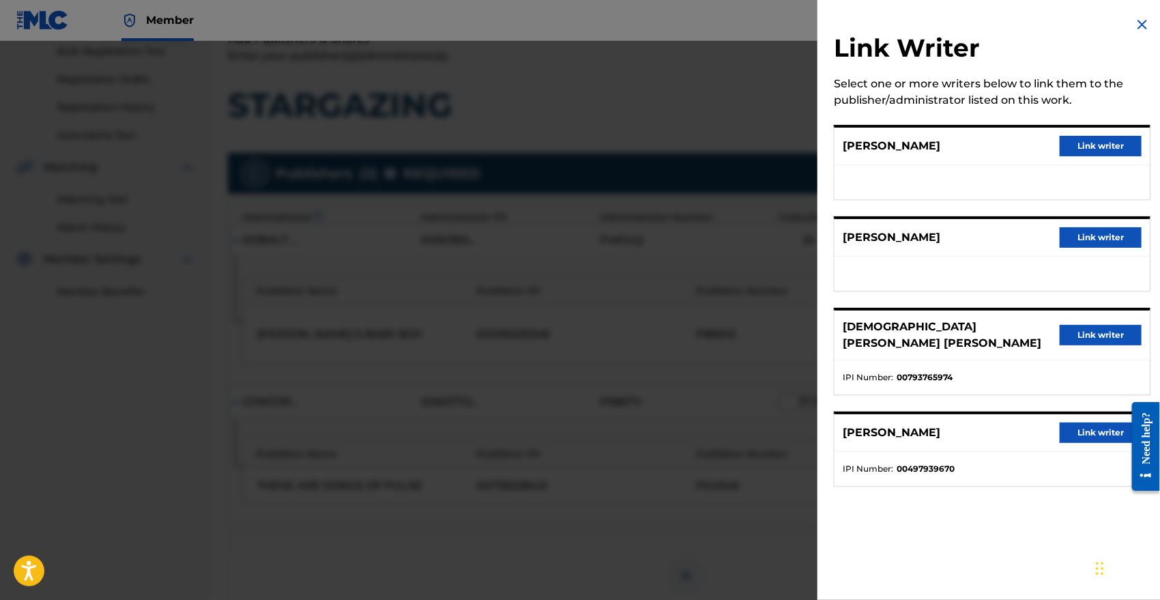
click at [1089, 332] on button "Link writer" at bounding box center [1101, 335] width 82 height 20
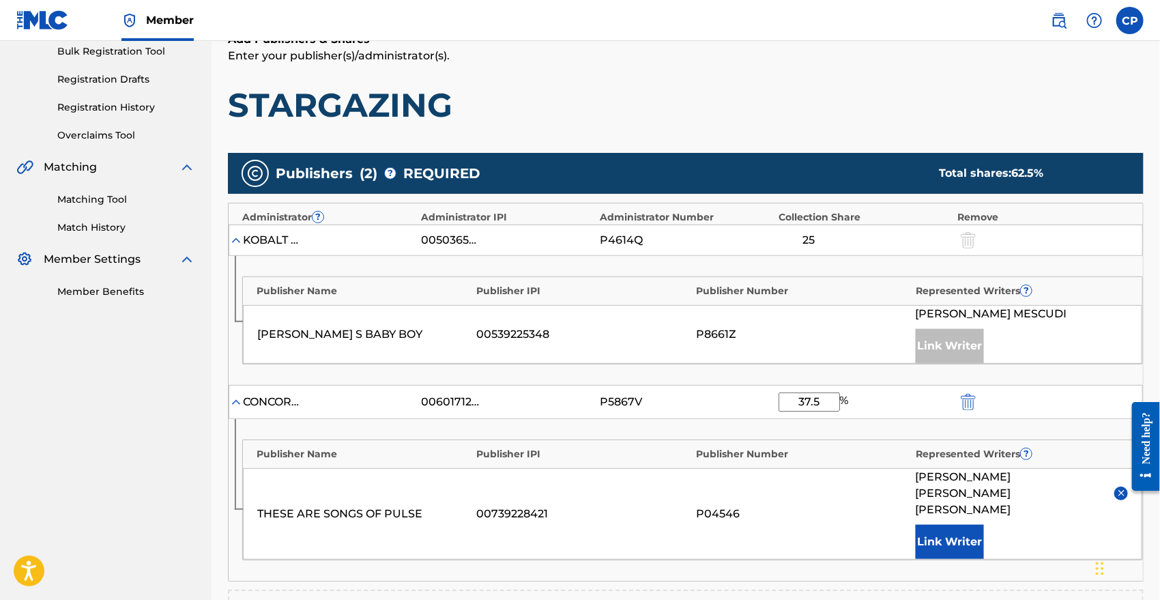
click at [964, 525] on button "Link Writer" at bounding box center [950, 542] width 68 height 34
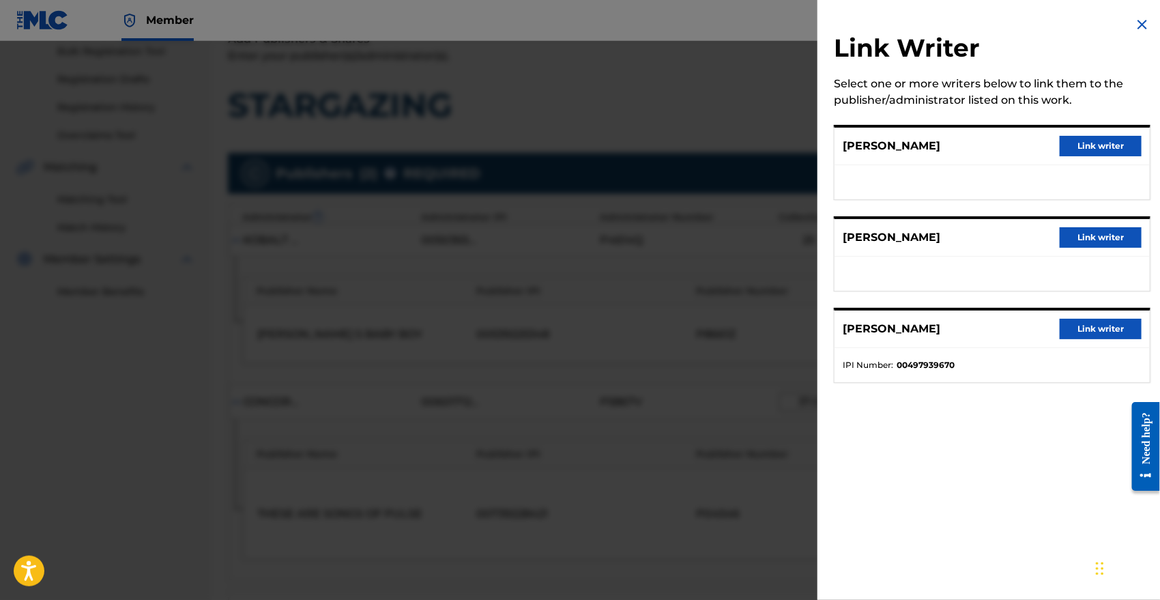
click at [1066, 235] on button "Link writer" at bounding box center [1101, 237] width 82 height 20
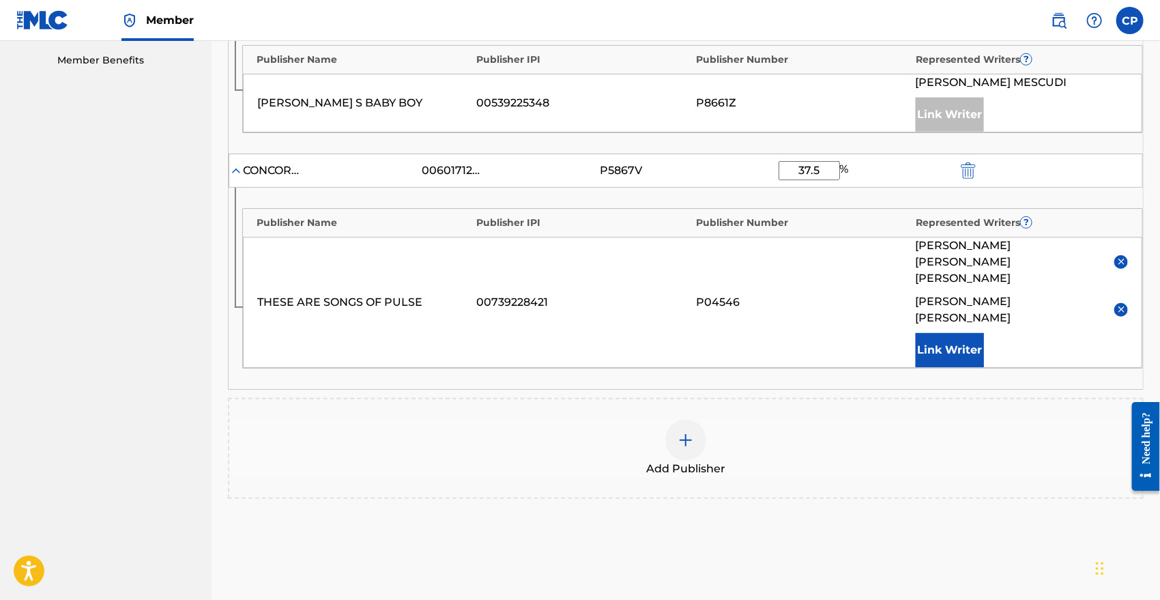
scroll to position [438, 0]
click at [688, 431] on img at bounding box center [686, 439] width 16 height 16
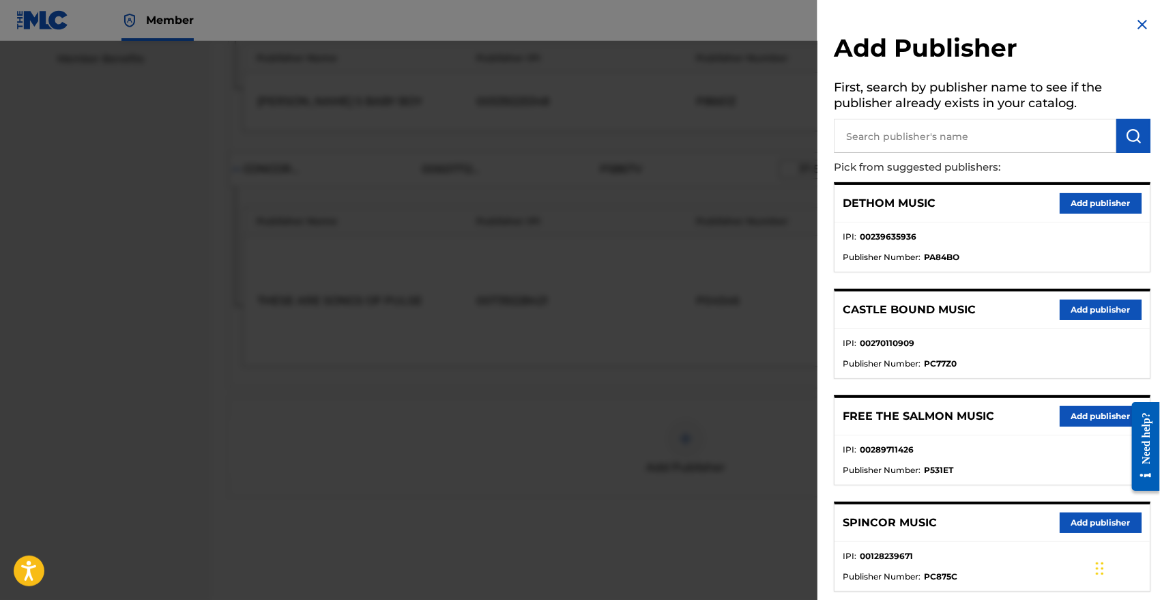
click at [908, 139] on input "text" at bounding box center [975, 136] width 283 height 34
type input "zess"
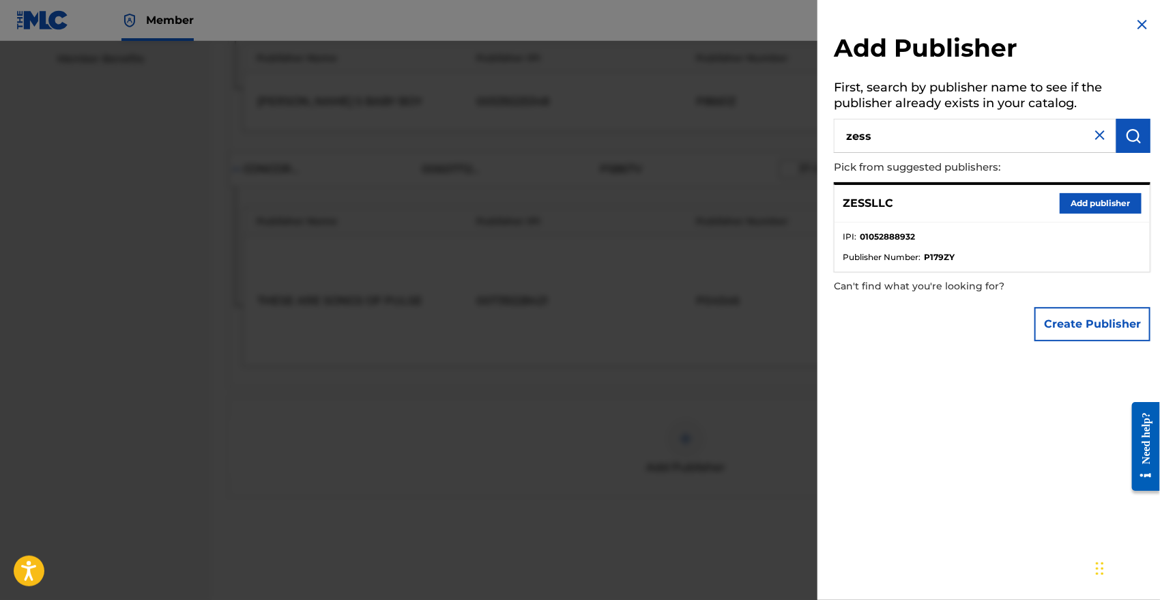
click at [1089, 204] on button "Add publisher" at bounding box center [1101, 203] width 82 height 20
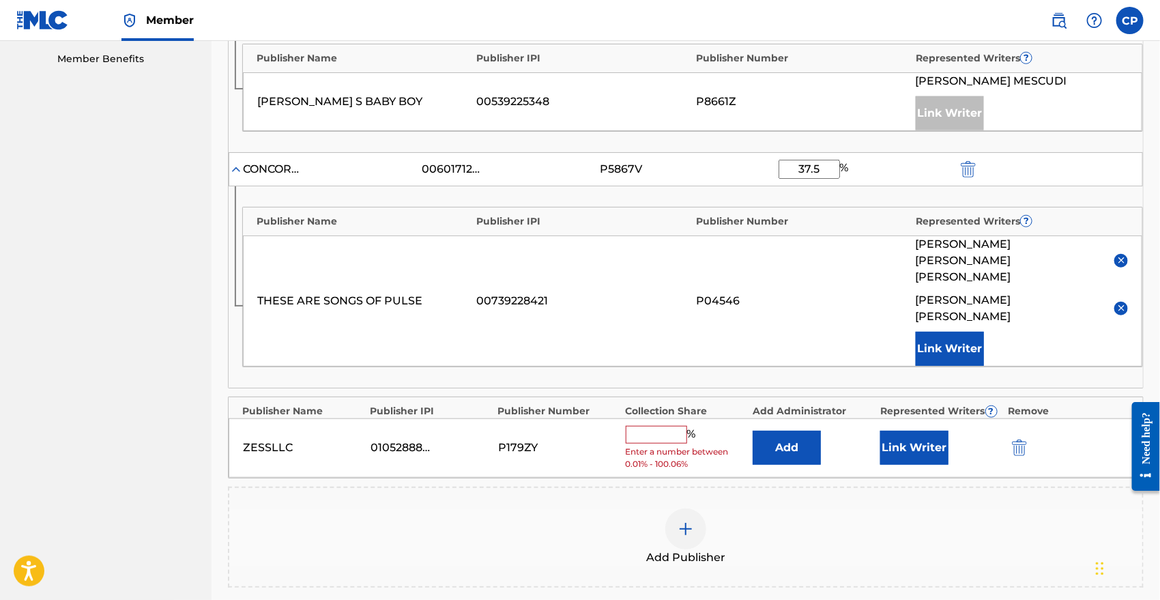
click at [809, 431] on button "Add" at bounding box center [787, 448] width 68 height 34
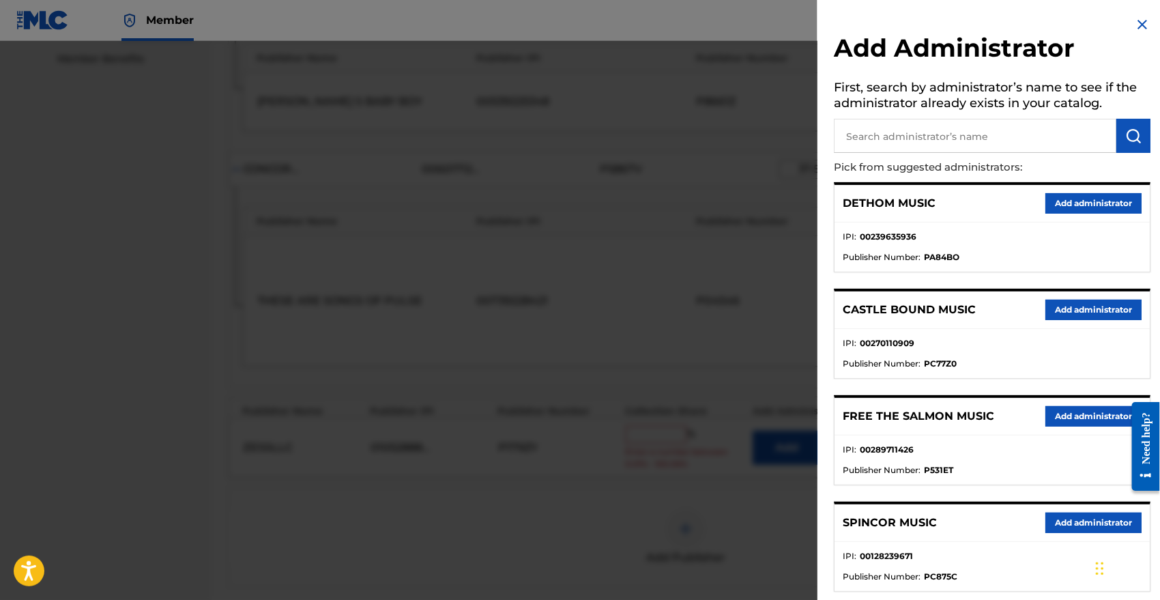
click at [889, 141] on input "text" at bounding box center [975, 136] width 283 height 34
type input "concord sound"
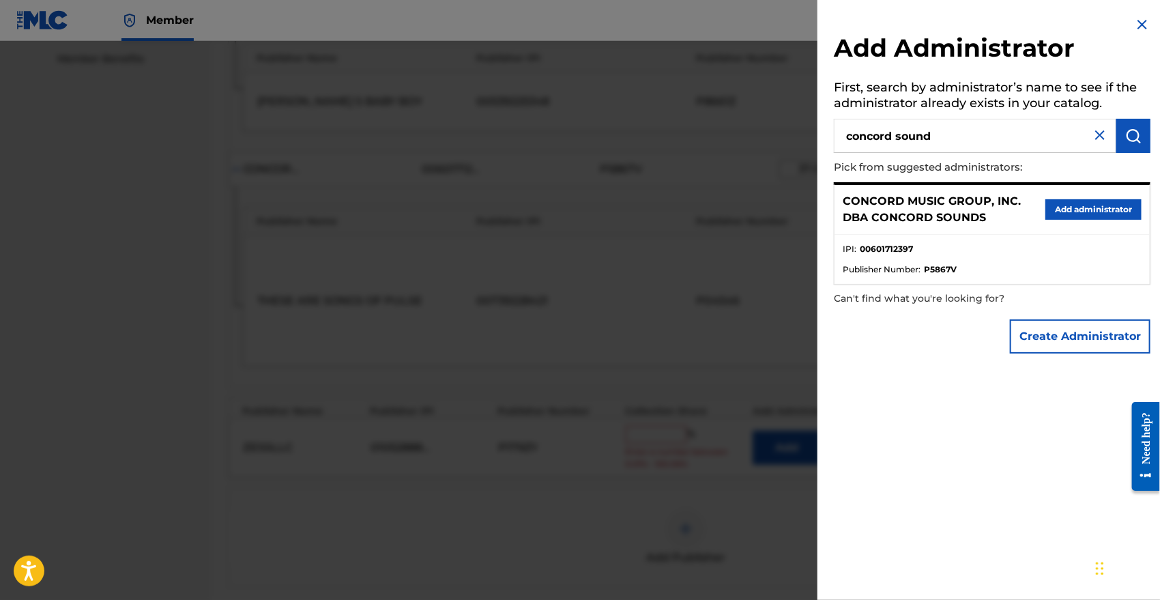
click at [1061, 206] on button "Add administrator" at bounding box center [1094, 209] width 96 height 20
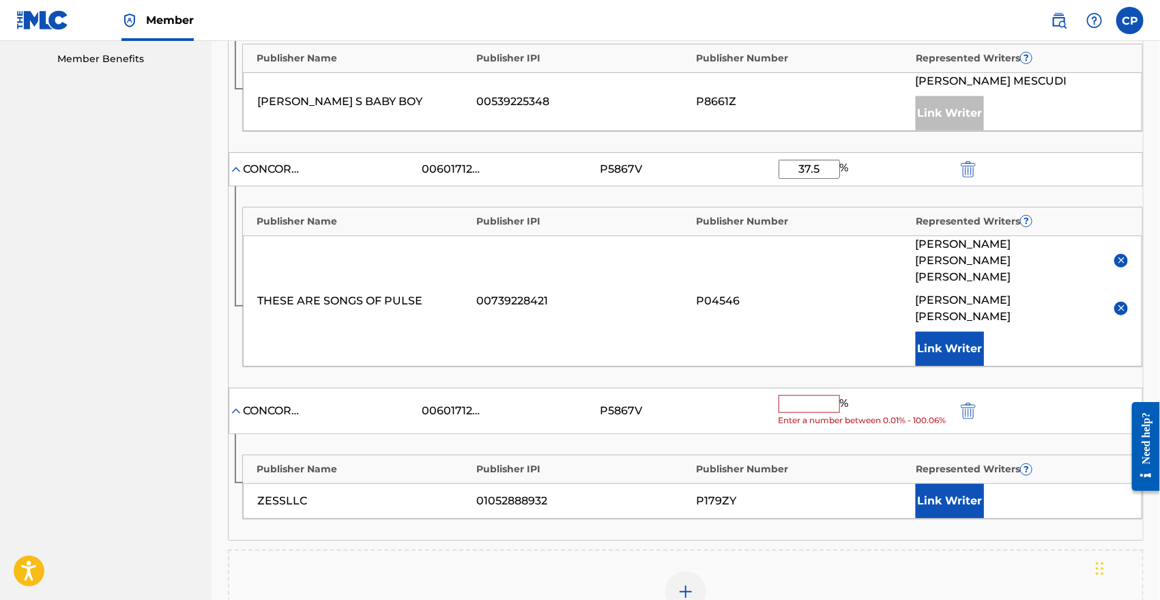
click at [796, 395] on input "text" at bounding box center [809, 404] width 61 height 18
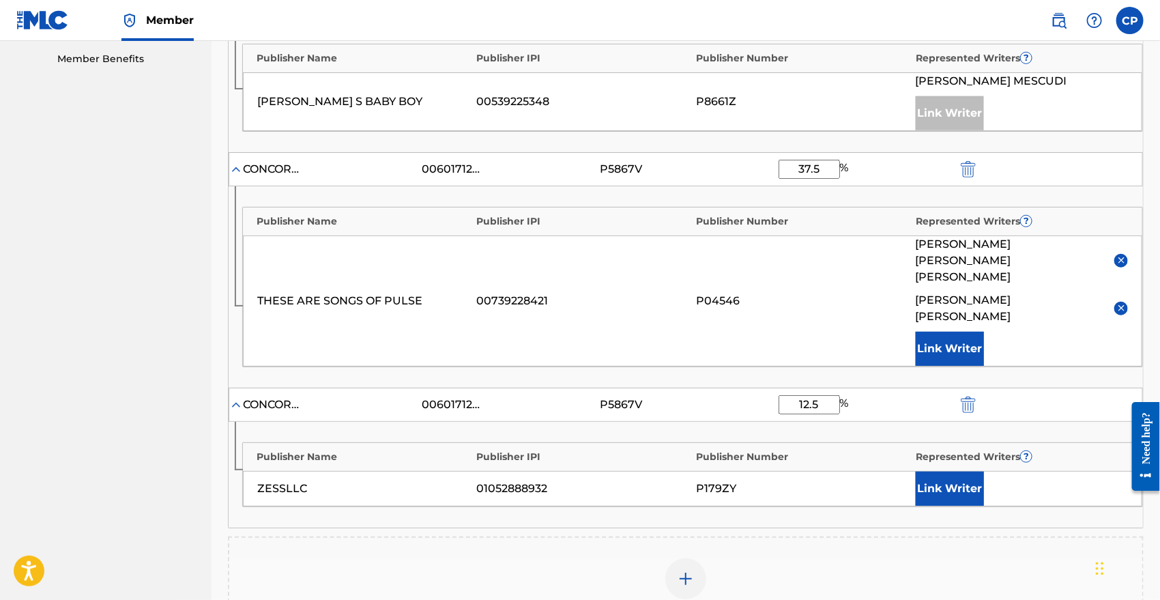
type input "12.5"
click at [955, 472] on button "Link Writer" at bounding box center [950, 489] width 68 height 34
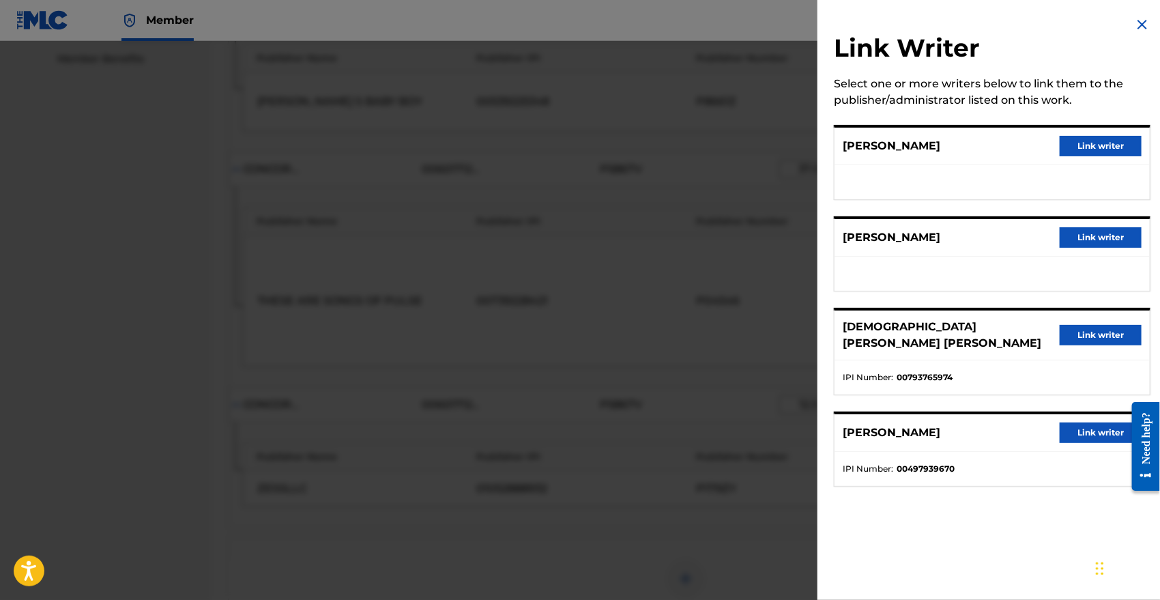
click at [1088, 239] on button "Link writer" at bounding box center [1101, 237] width 82 height 20
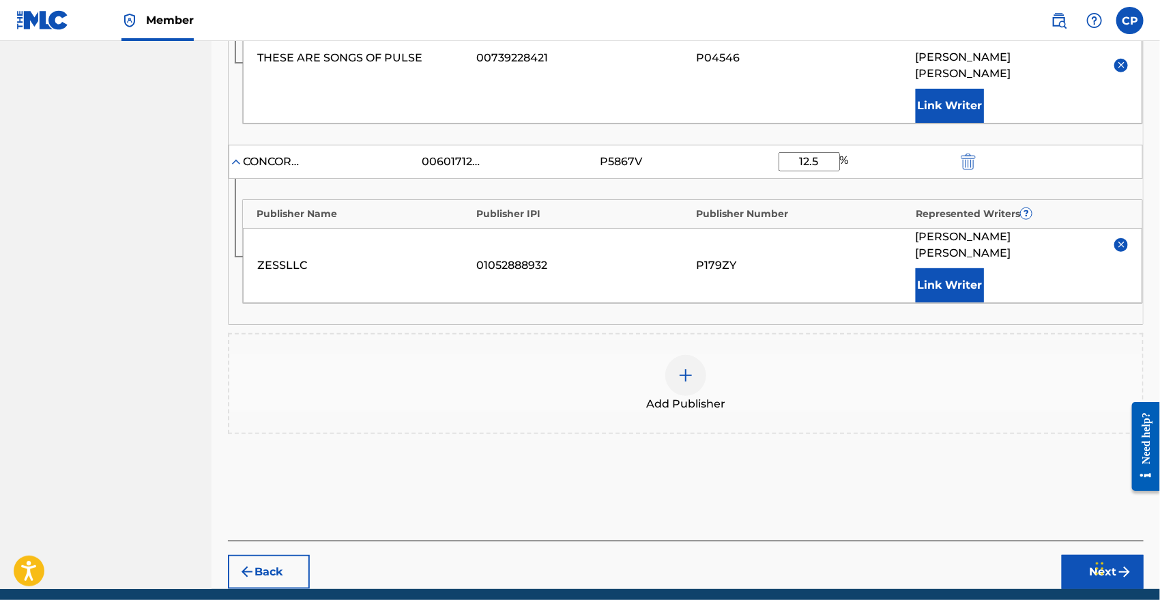
click at [1095, 555] on button "Next" at bounding box center [1103, 572] width 82 height 34
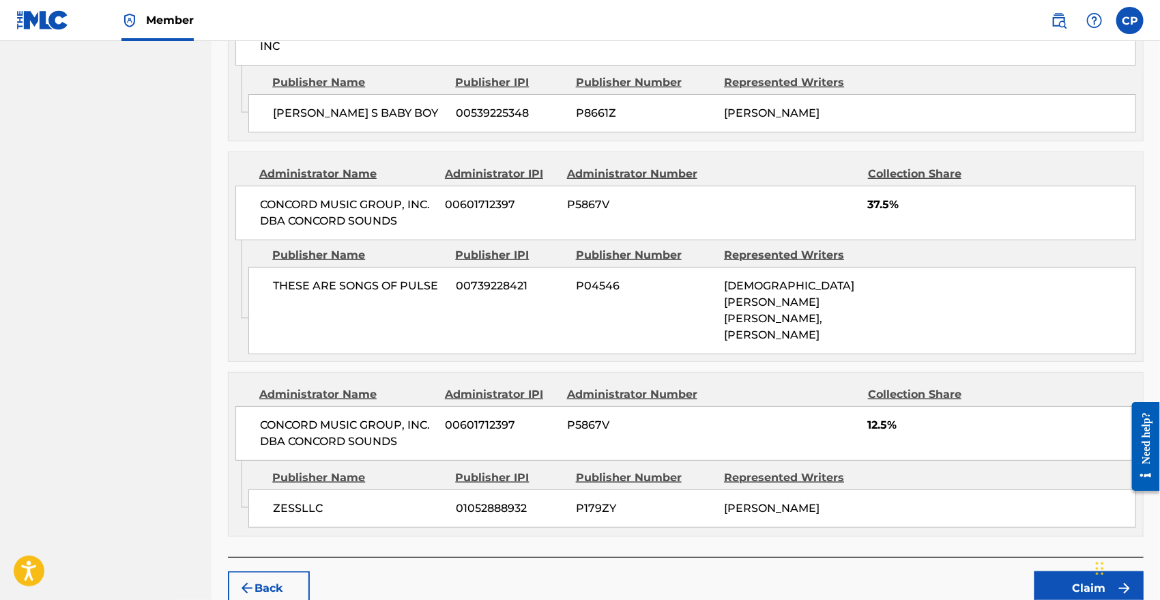
scroll to position [726, 0]
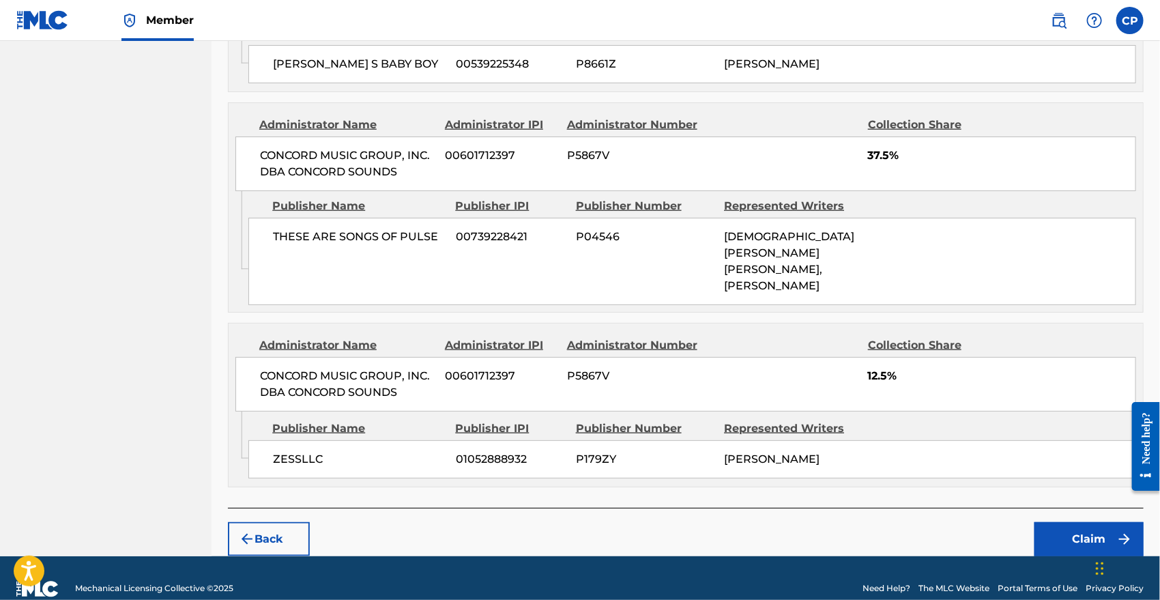
click at [1045, 522] on button "Claim" at bounding box center [1089, 539] width 109 height 34
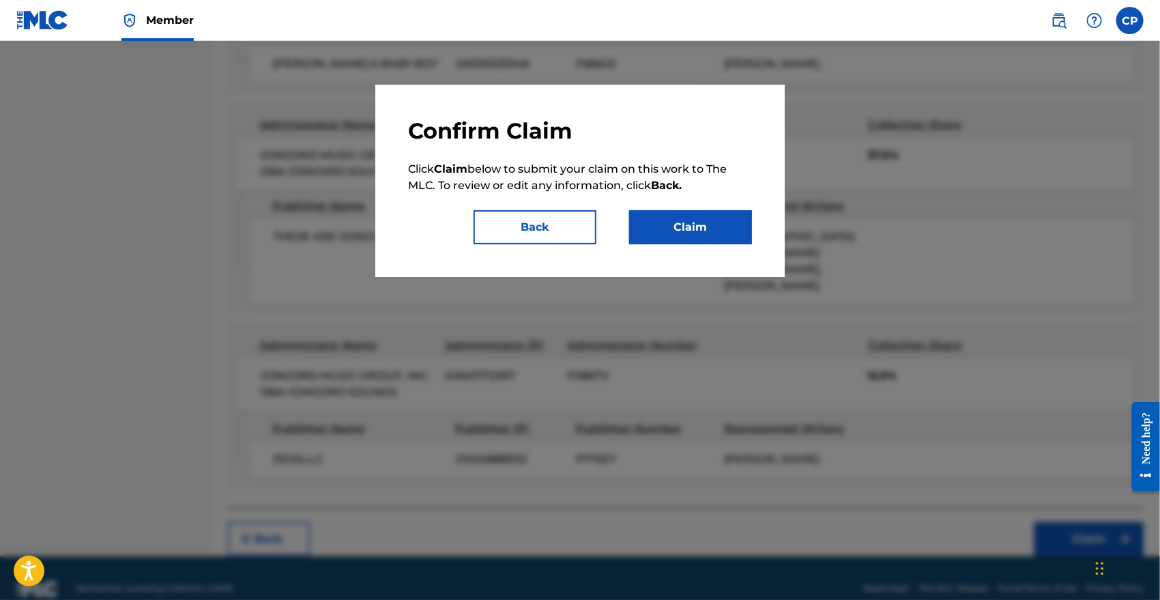
click at [680, 210] on button "Claim" at bounding box center [690, 227] width 123 height 34
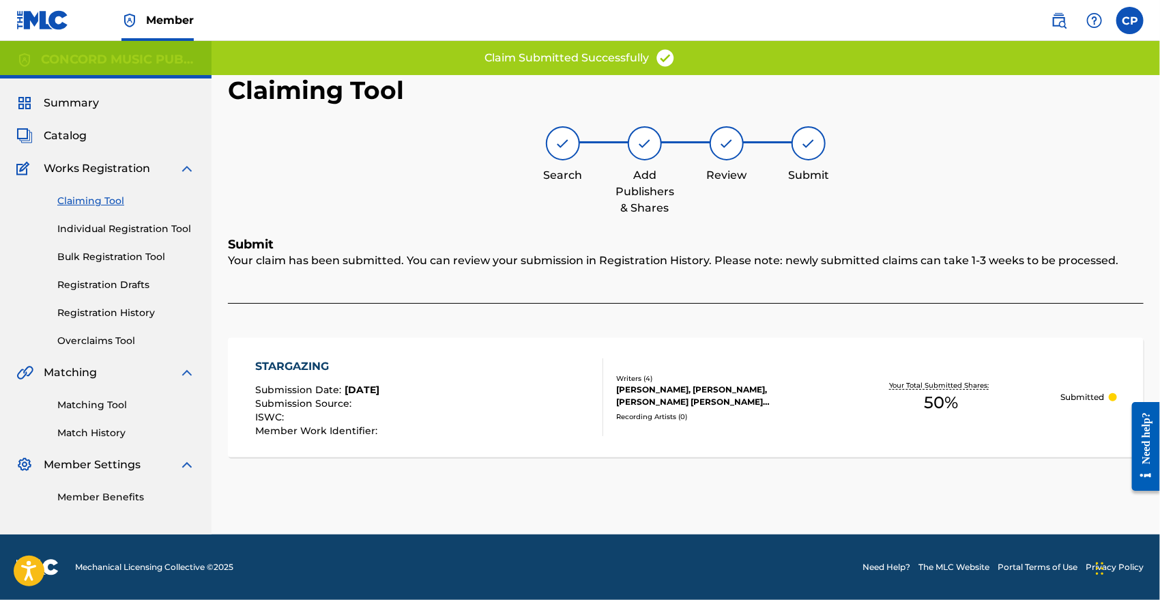
scroll to position [0, 0]
click at [291, 354] on div "STARGAZING Submission Date : [DATE] Submission Source : ISWC : Member Work Iden…" at bounding box center [686, 397] width 916 height 119
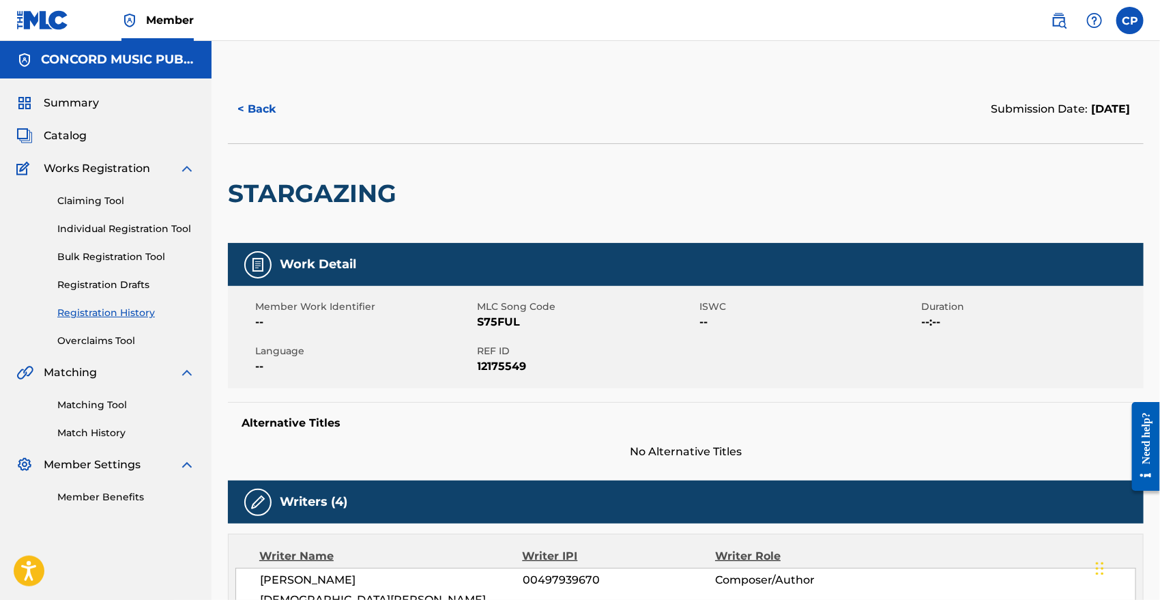
click at [491, 320] on span "S75FUL" at bounding box center [587, 322] width 219 height 16
copy span "S75FUL"
